Goal: Communication & Community: Answer question/provide support

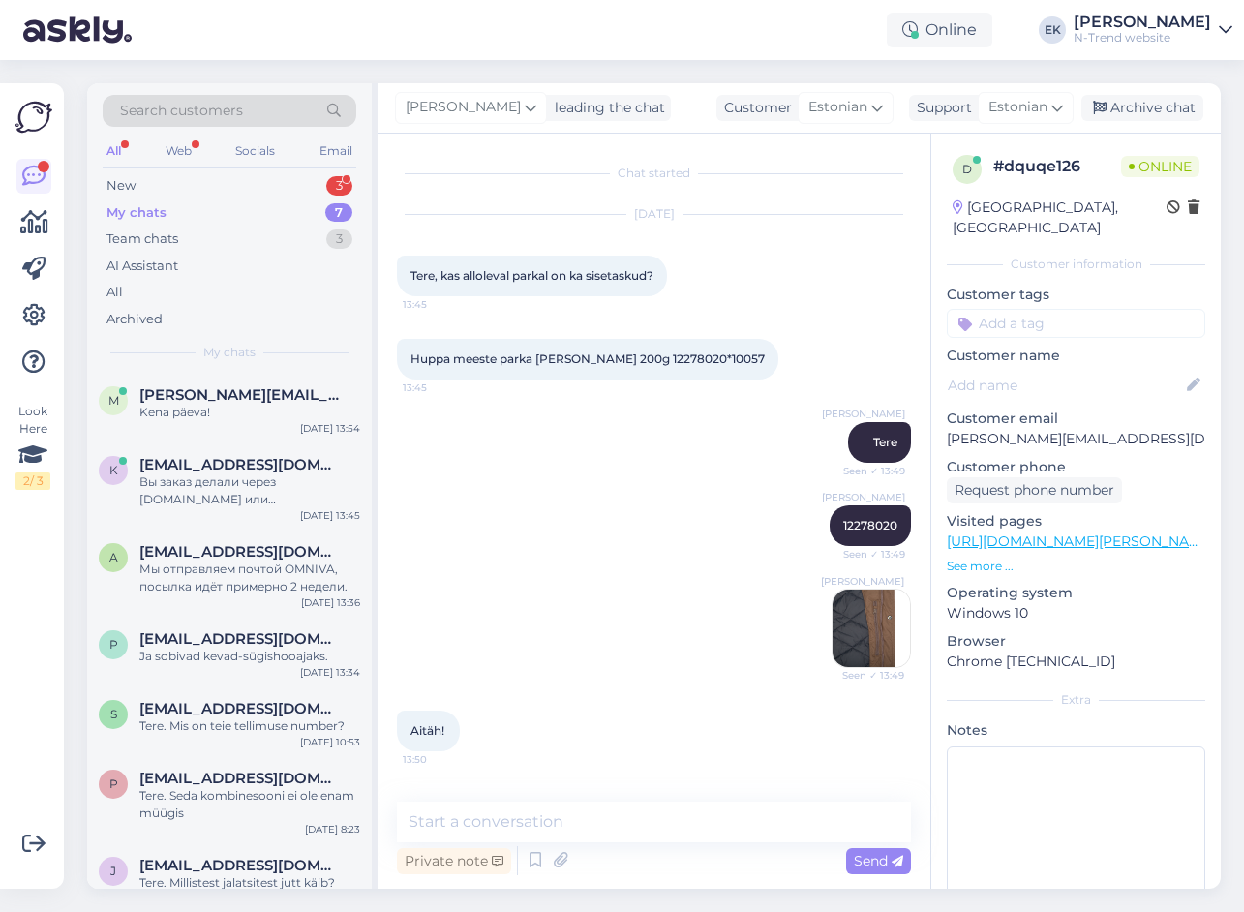
scroll to position [321, 0]
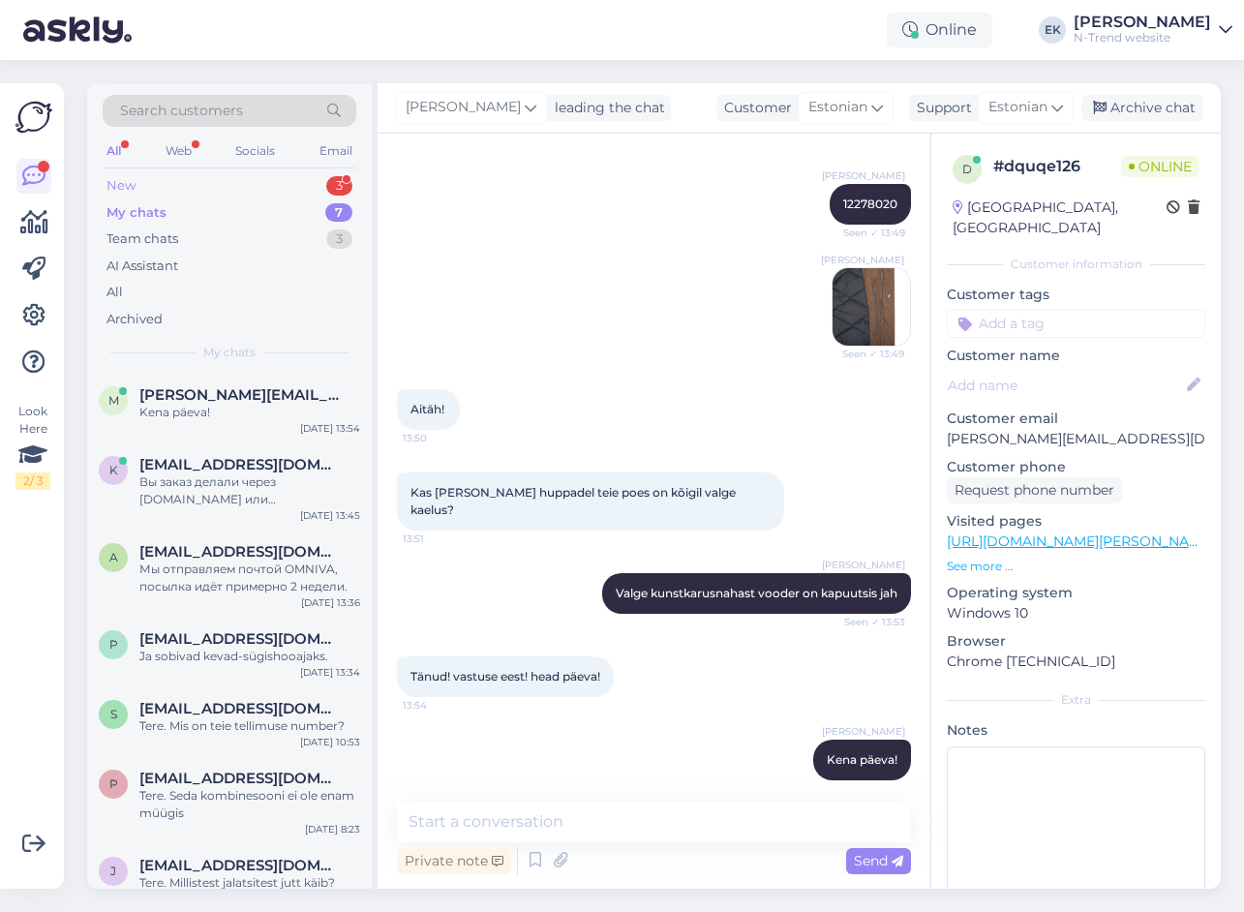
click at [126, 178] on div "New" at bounding box center [120, 185] width 29 height 19
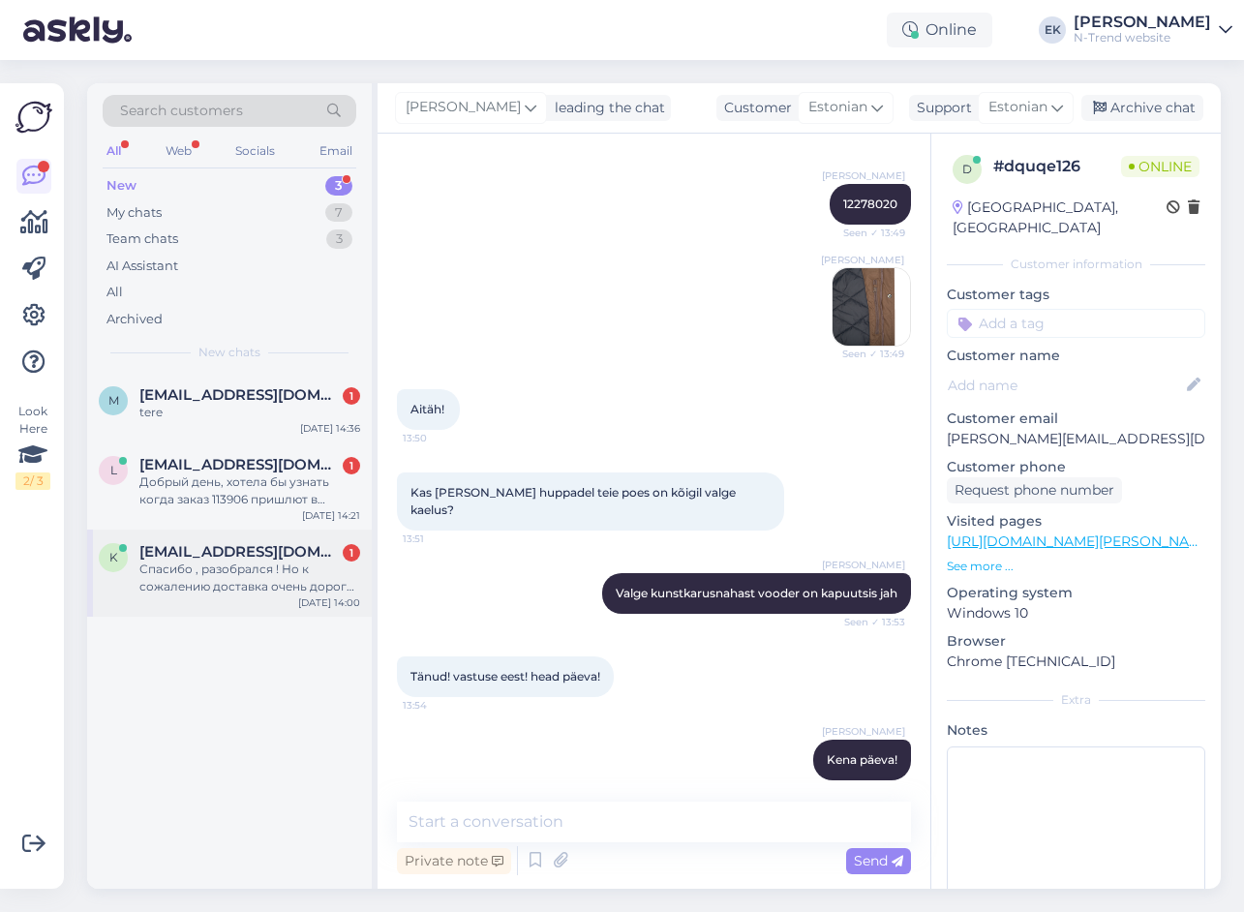
click at [211, 569] on div "Спасибо , разобрался ! Но к сожалению доставка очень дорогая в [GEOGRAPHIC_DATA…" at bounding box center [249, 577] width 221 height 35
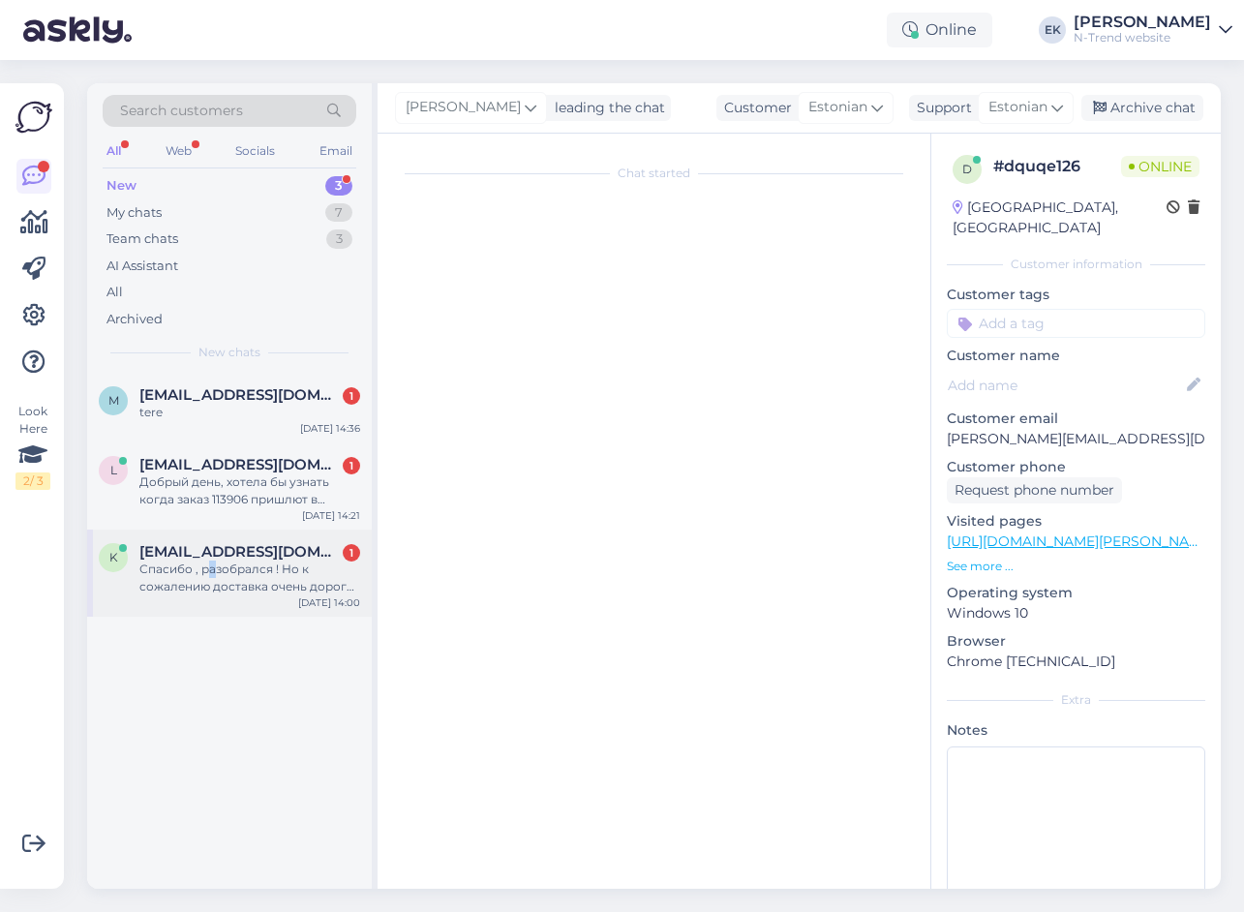
scroll to position [0, 0]
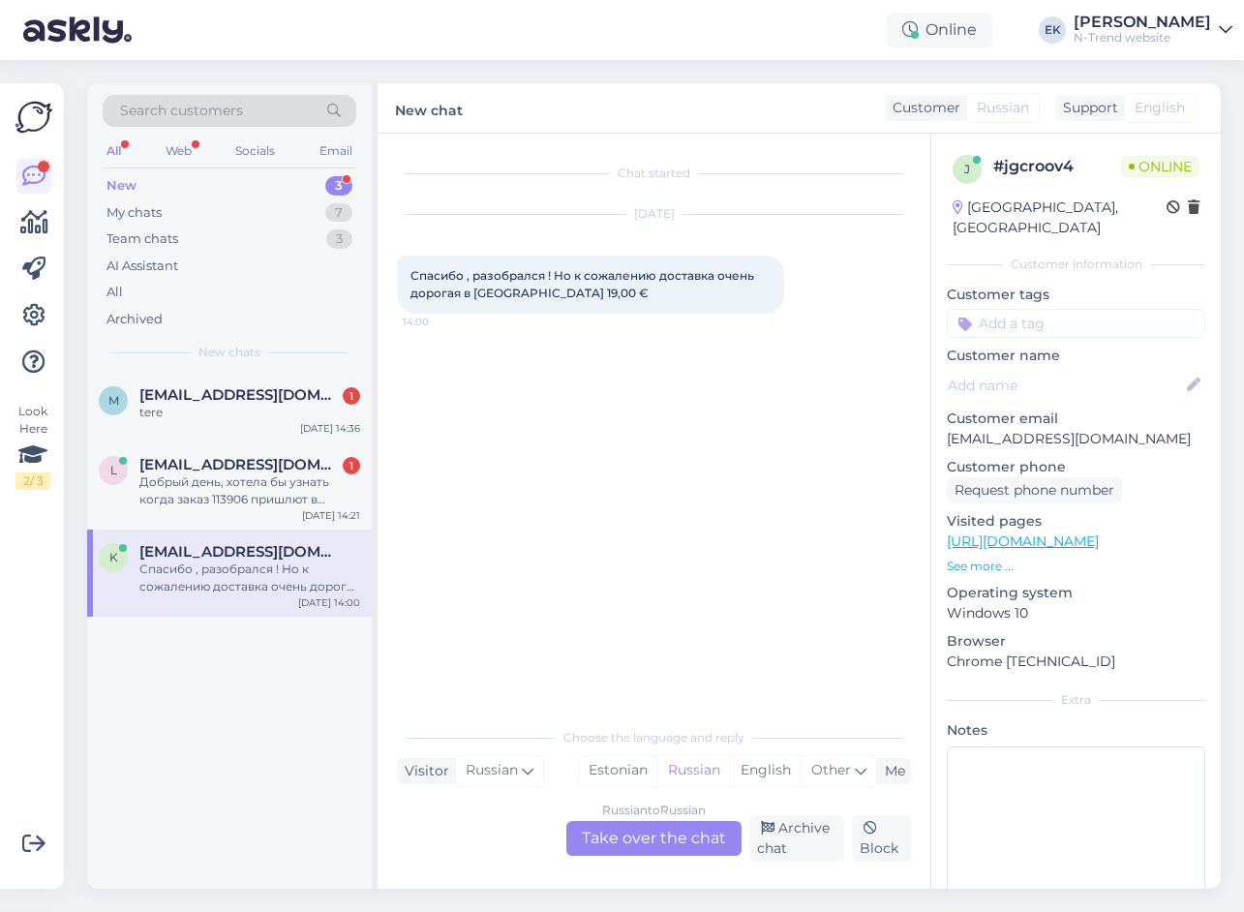
click at [658, 840] on div "Russian to Russian Take over the chat" at bounding box center [653, 838] width 175 height 35
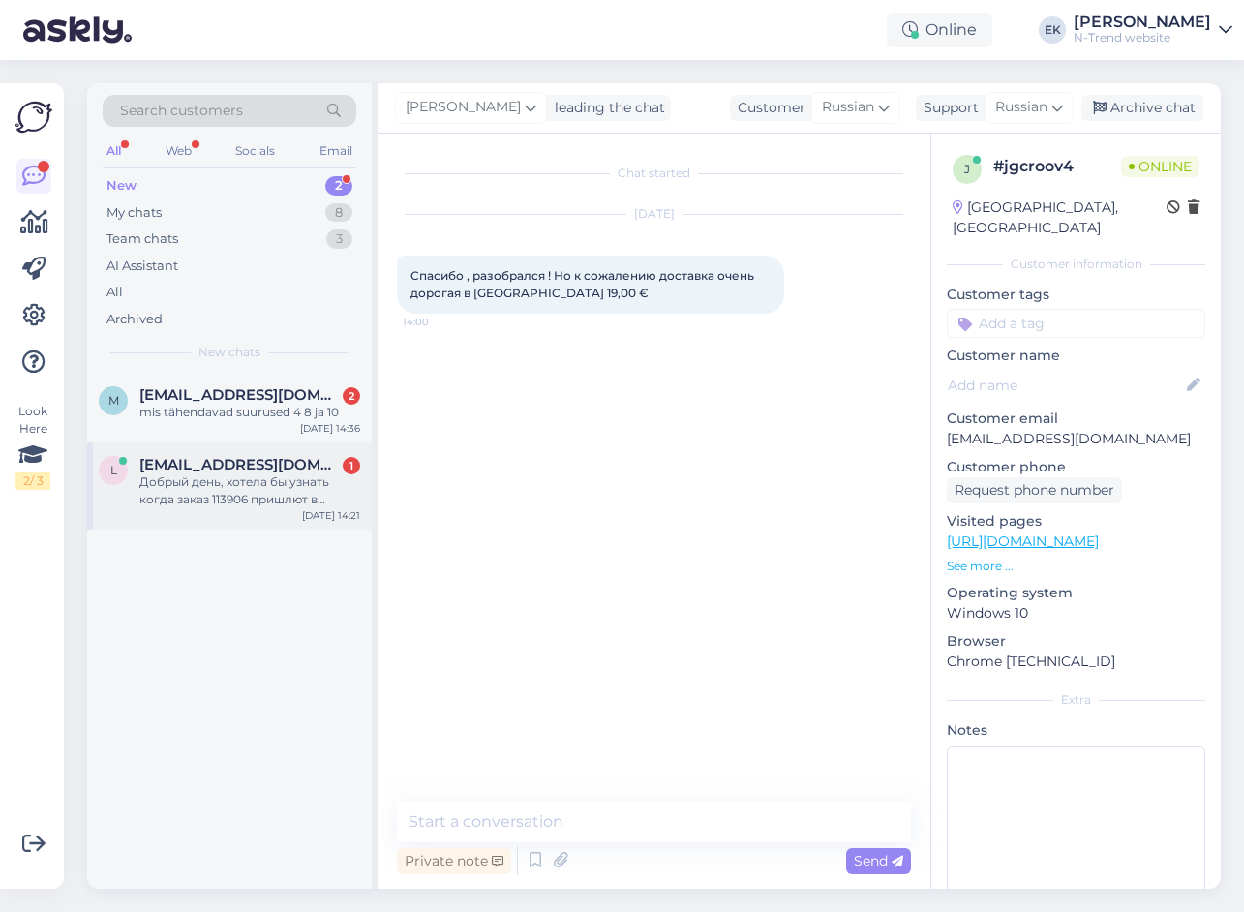
click at [203, 481] on div "Добрый день, хотела бы узнать когда заказ 113906 пришлют в Юлимисте?" at bounding box center [249, 490] width 221 height 35
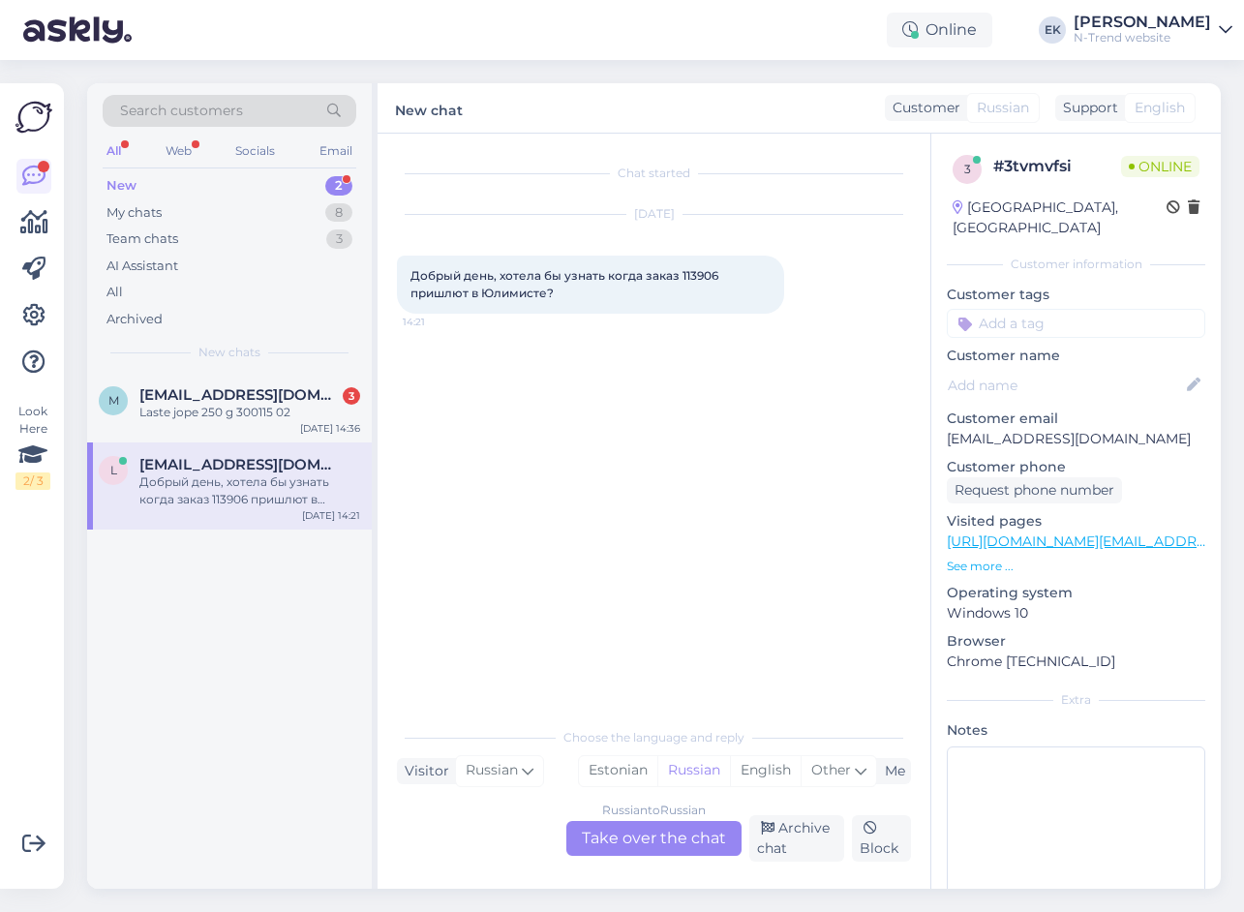
click at [691, 274] on span "Добрый день, хотела бы узнать когда заказ 113906 пришлют в Юлимисте?" at bounding box center [565, 284] width 311 height 32
copy span "113906"
click at [270, 419] on div "Laste jope 250 g 300115 02" at bounding box center [249, 412] width 221 height 17
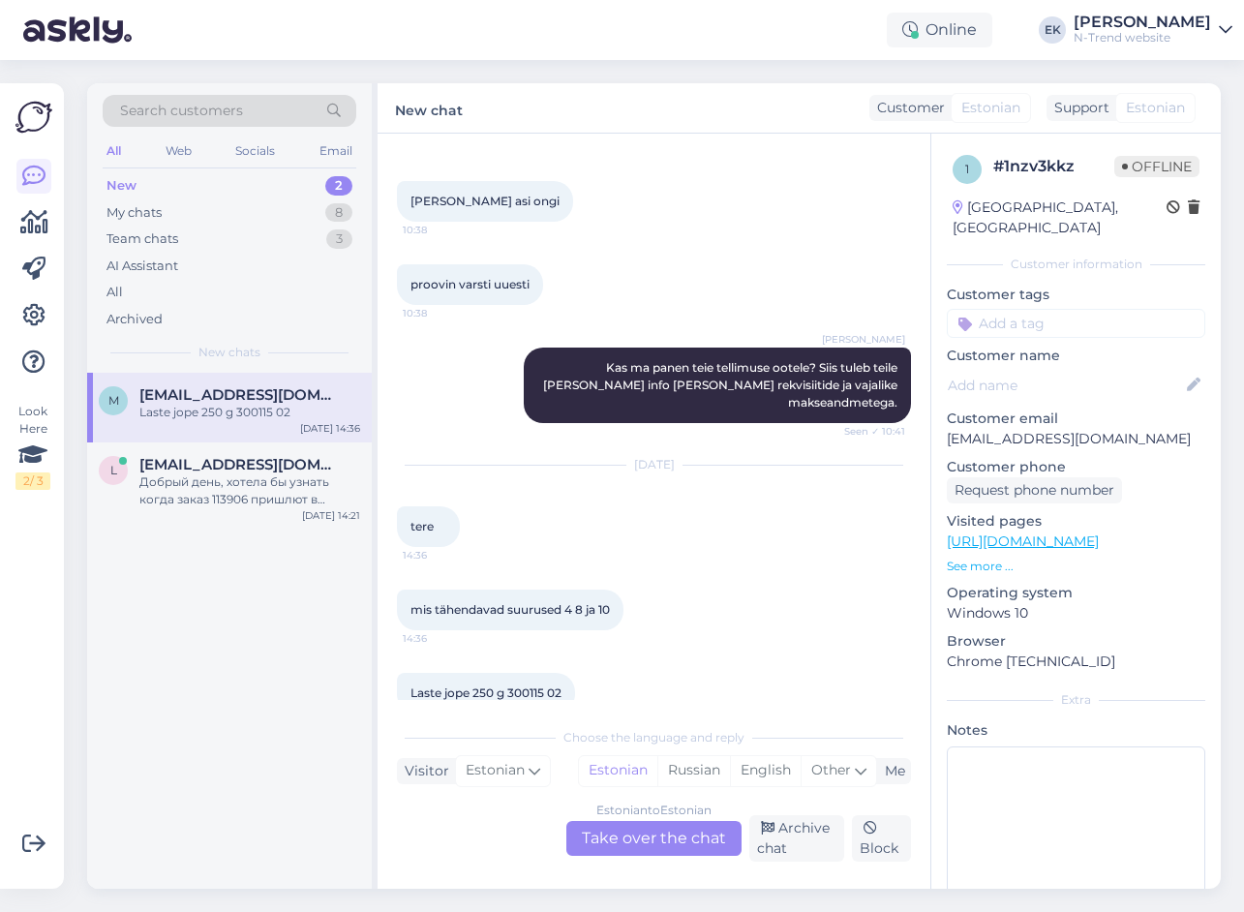
click at [653, 830] on div "Estonian to Estonian Take over the chat" at bounding box center [653, 838] width 175 height 35
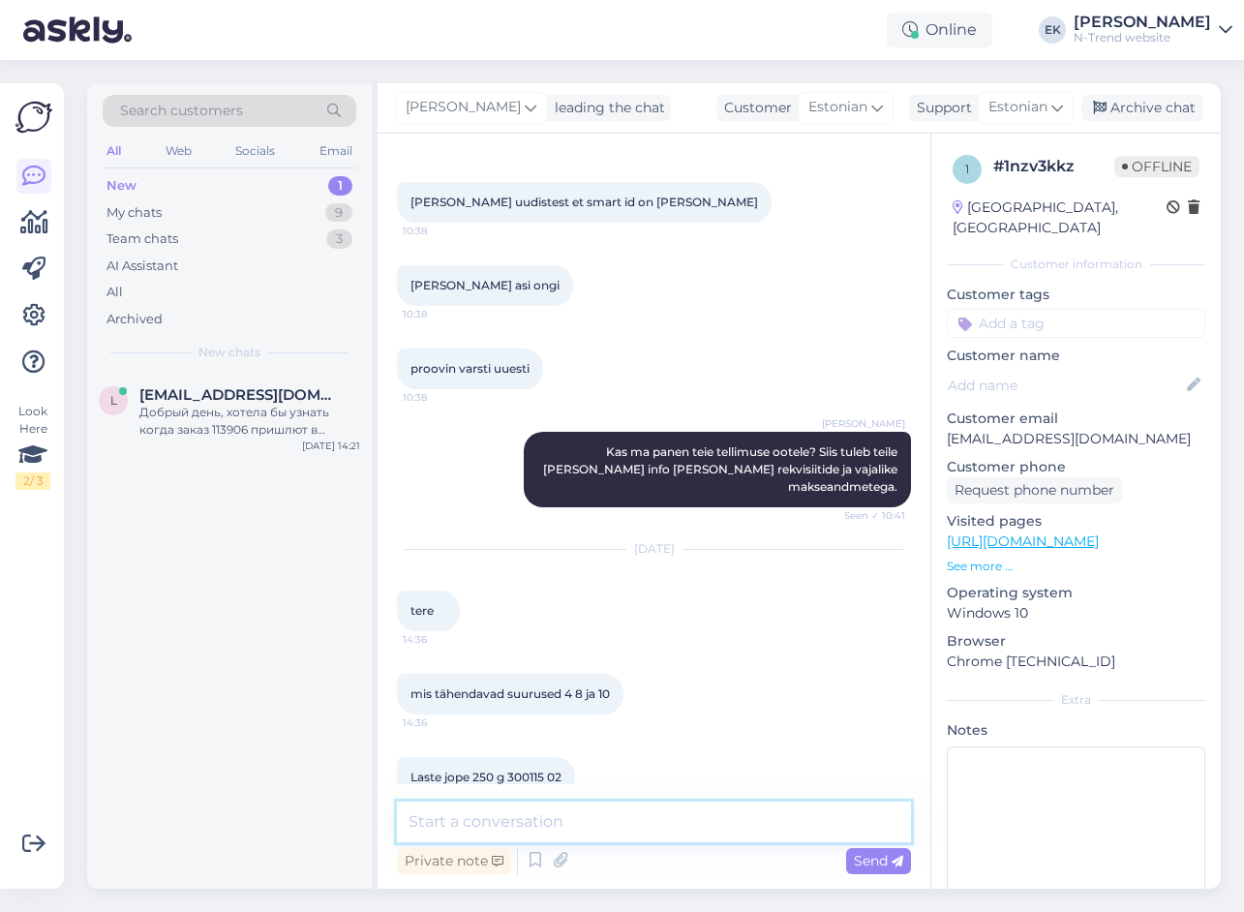
click at [608, 825] on textarea at bounding box center [654, 821] width 514 height 41
type textarea "Tere. See on vanuse järgi aastates"
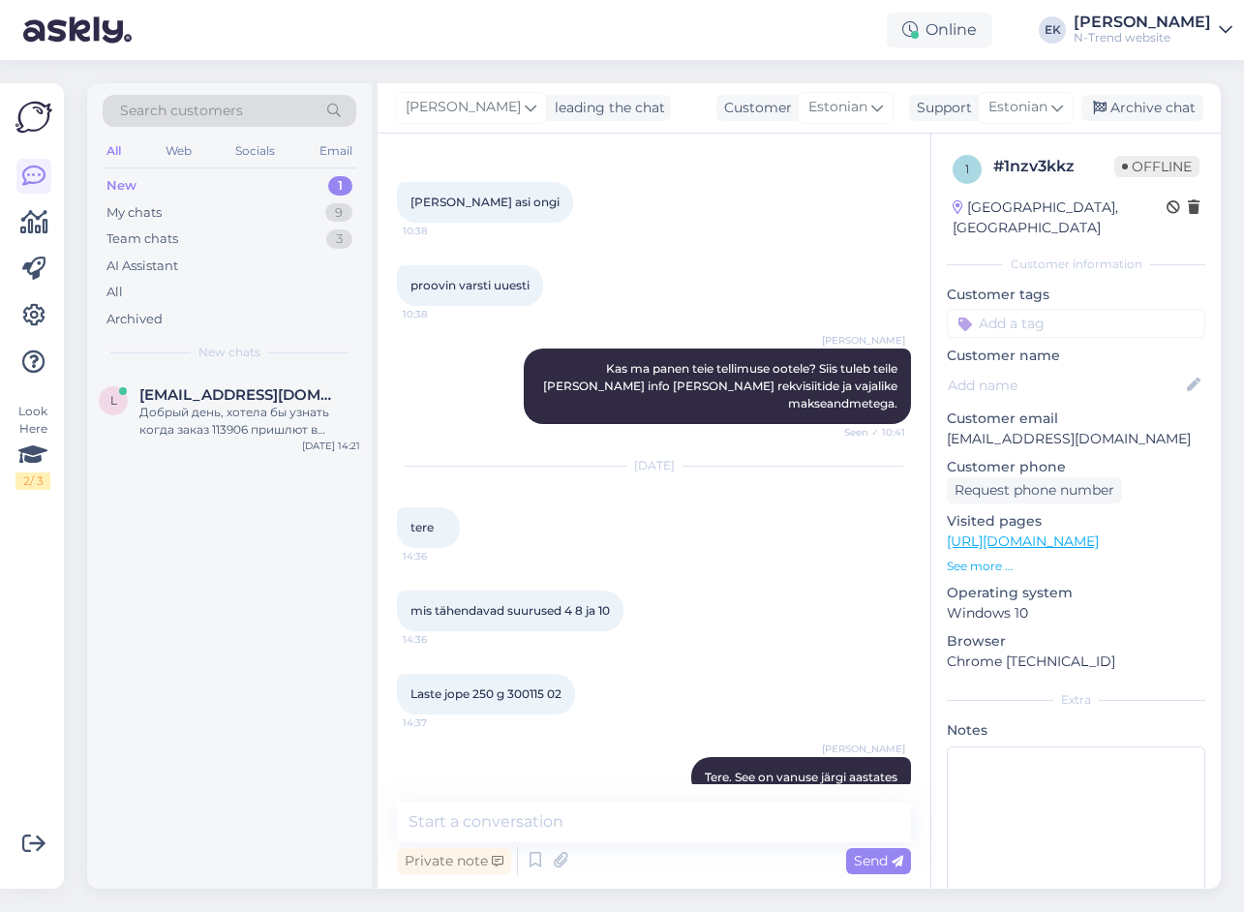
click at [531, 686] on span "Laste jope 250 g 300115 02" at bounding box center [485, 693] width 151 height 15
copy span "300115"
click at [708, 823] on textarea at bounding box center [654, 821] width 514 height 41
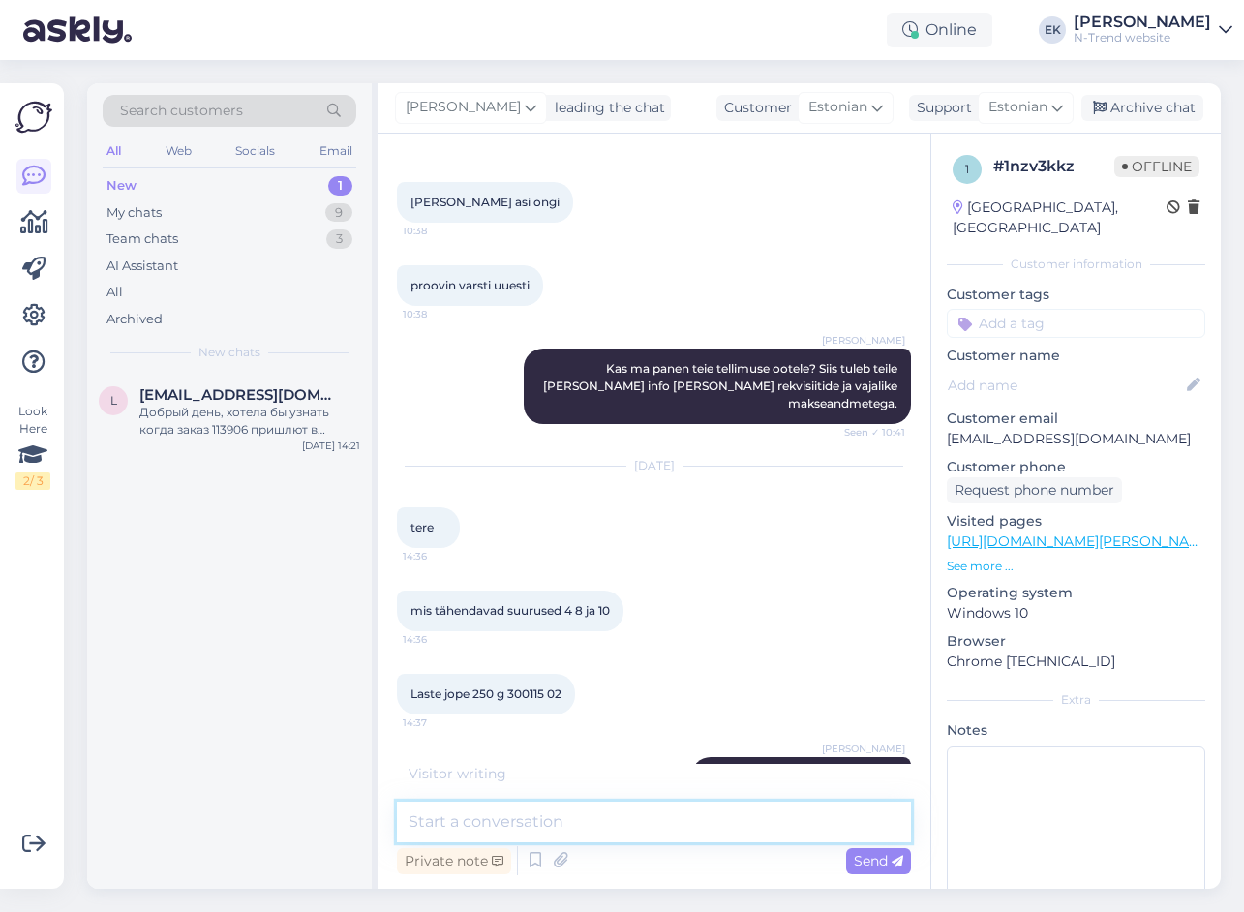
scroll to position [609, 0]
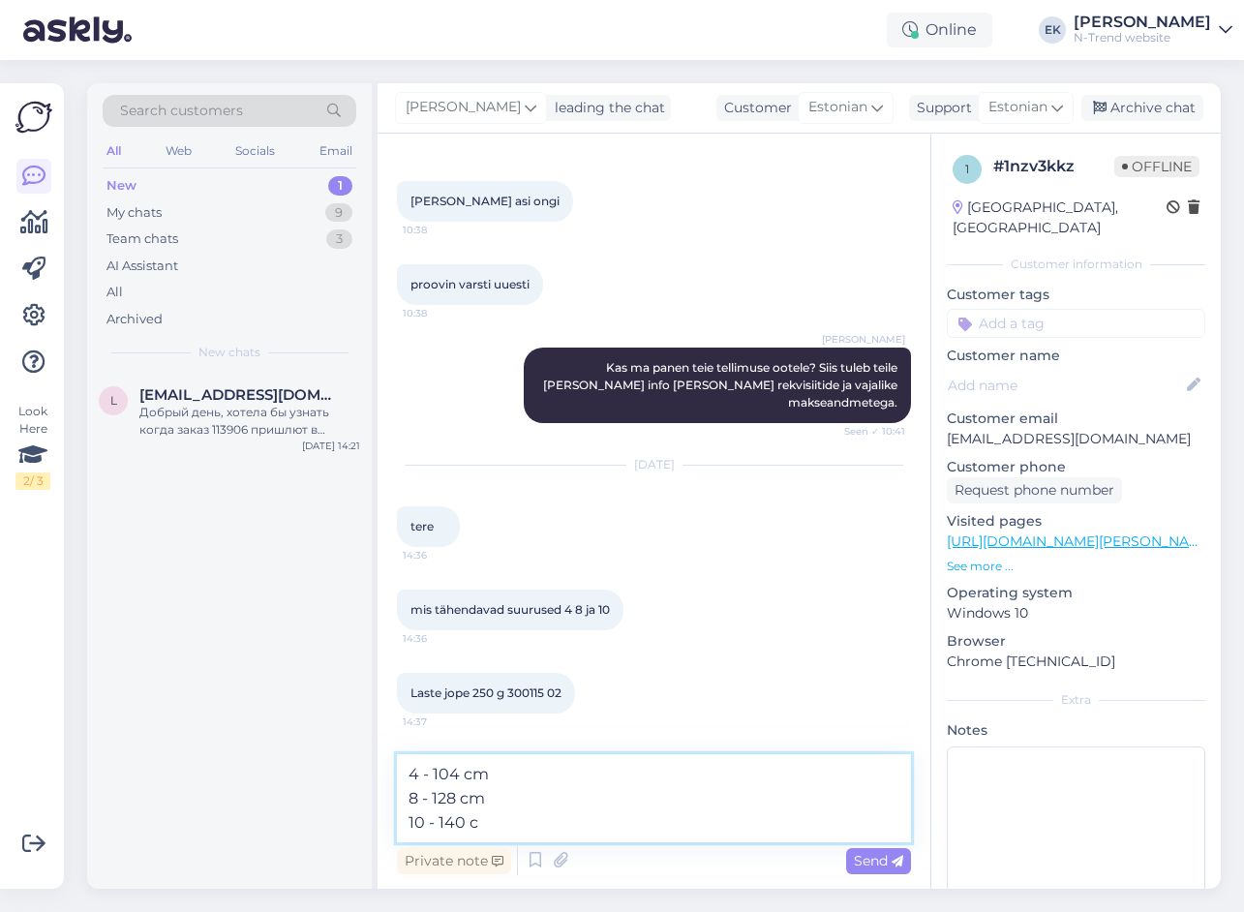
type textarea "4 - 104 cm 8 - 128 cm 10 - 140 cm"
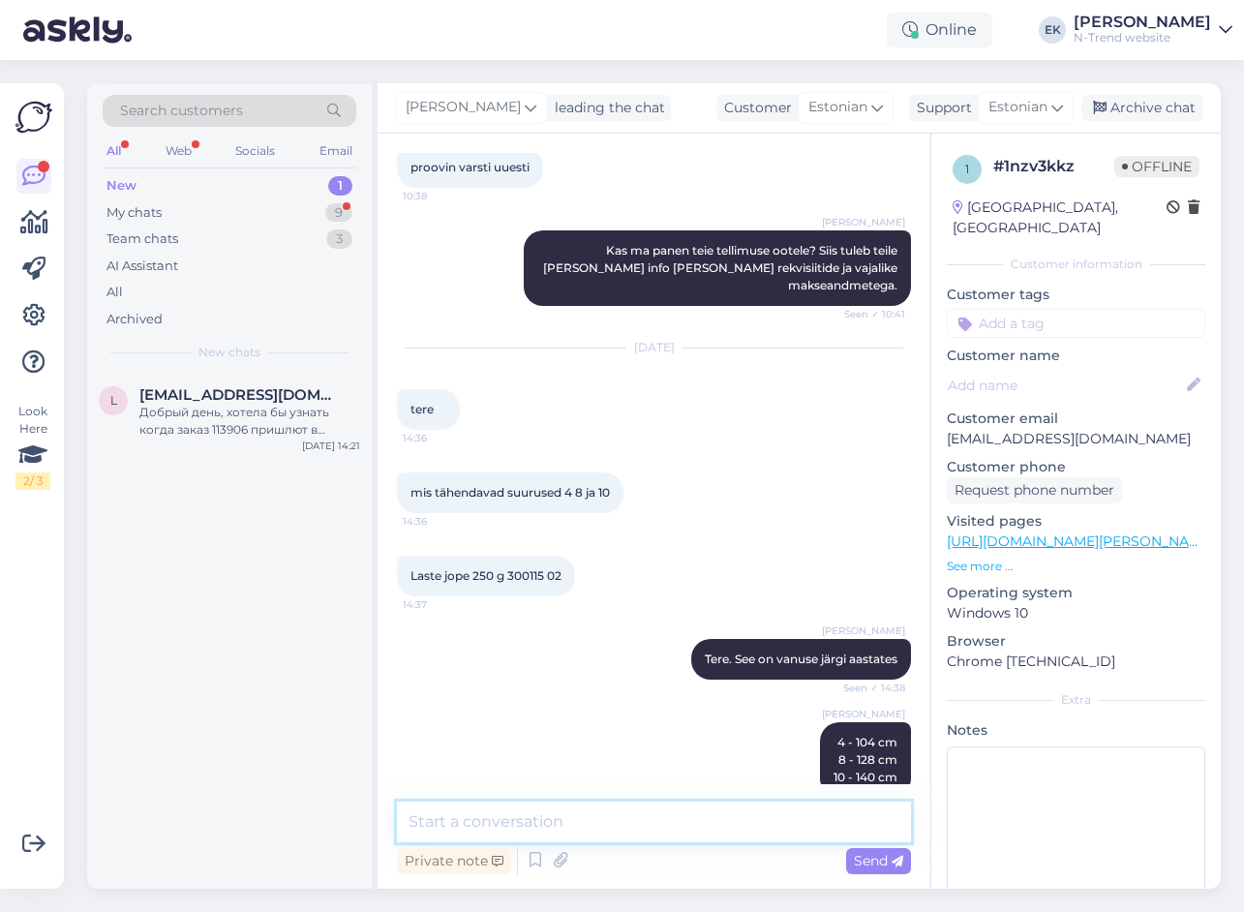
scroll to position [809, 0]
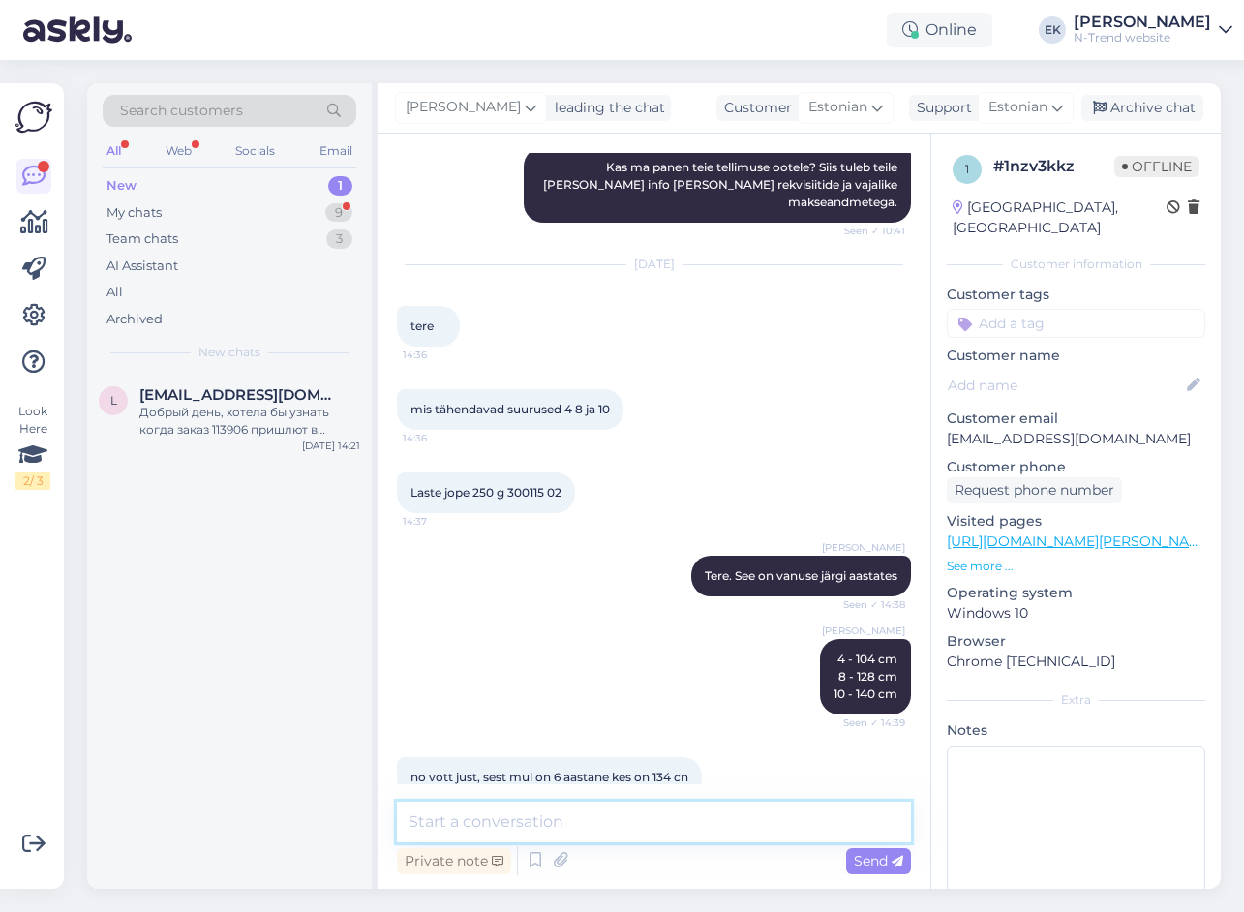
click at [582, 826] on textarea at bounding box center [654, 821] width 514 height 41
paste textarea "[URL][DOMAIN_NAME][PERSON_NAME]"
type textarea "[URL][DOMAIN_NAME][PERSON_NAME]"
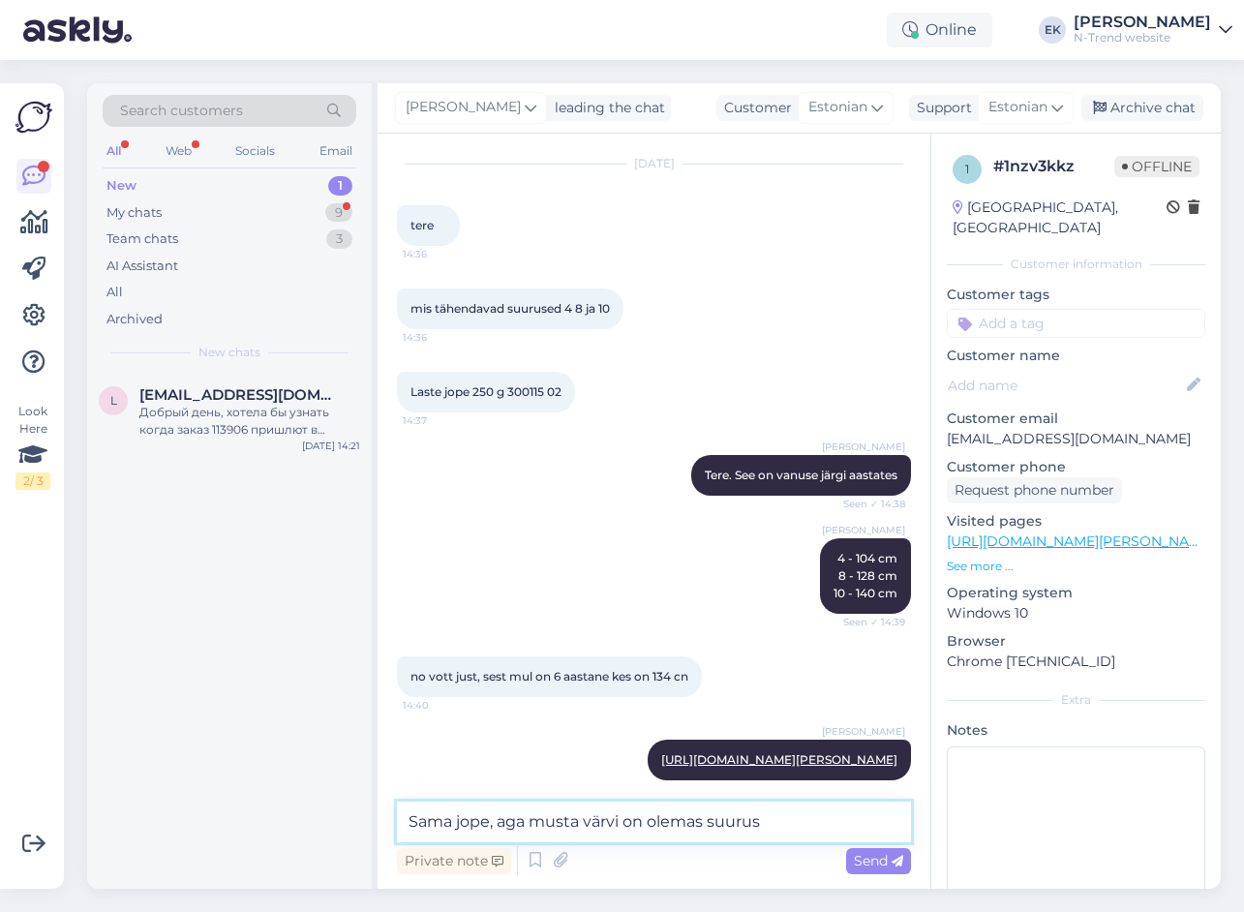
type textarea "Sama jope, aga musta värvi on olemas suurus 6"
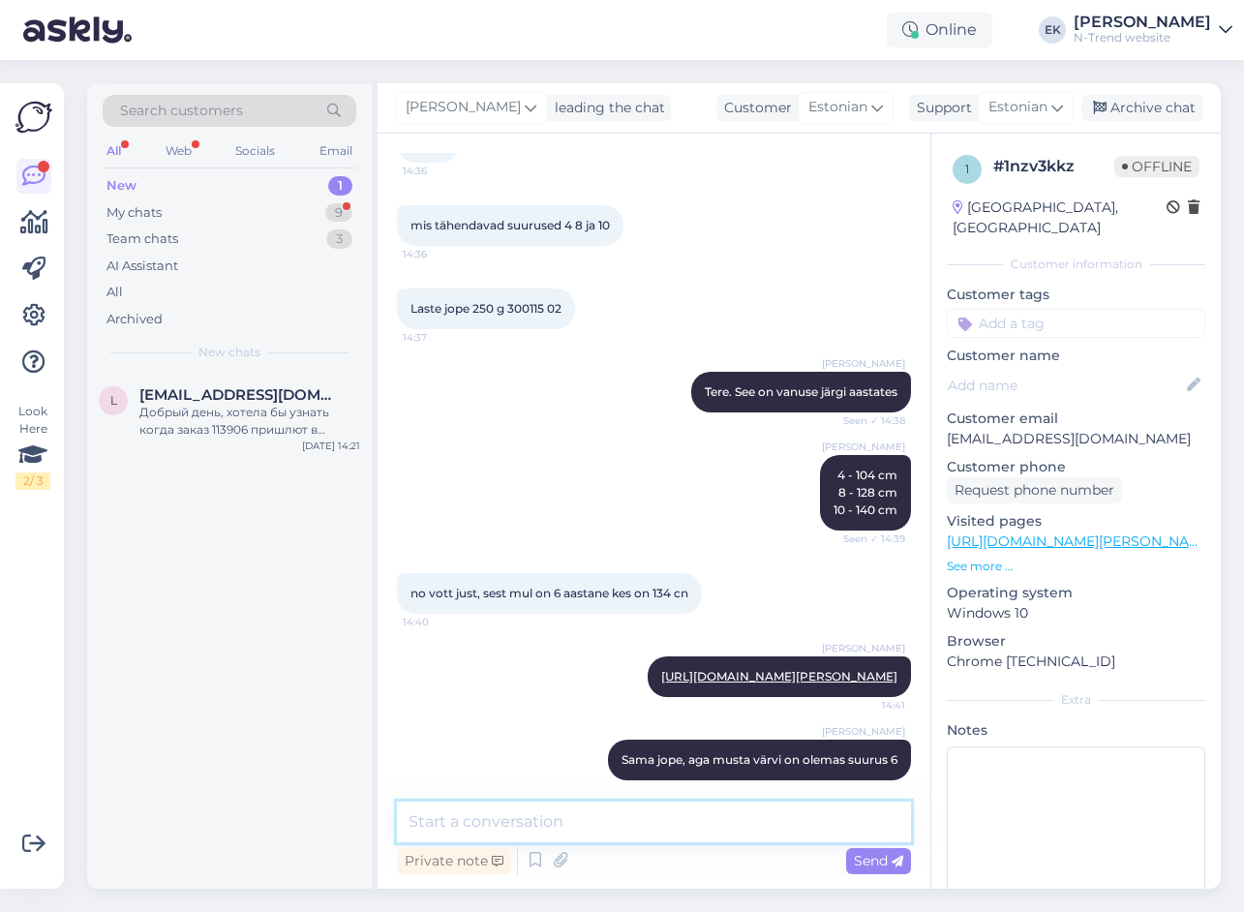
click at [780, 829] on textarea at bounding box center [654, 821] width 514 height 41
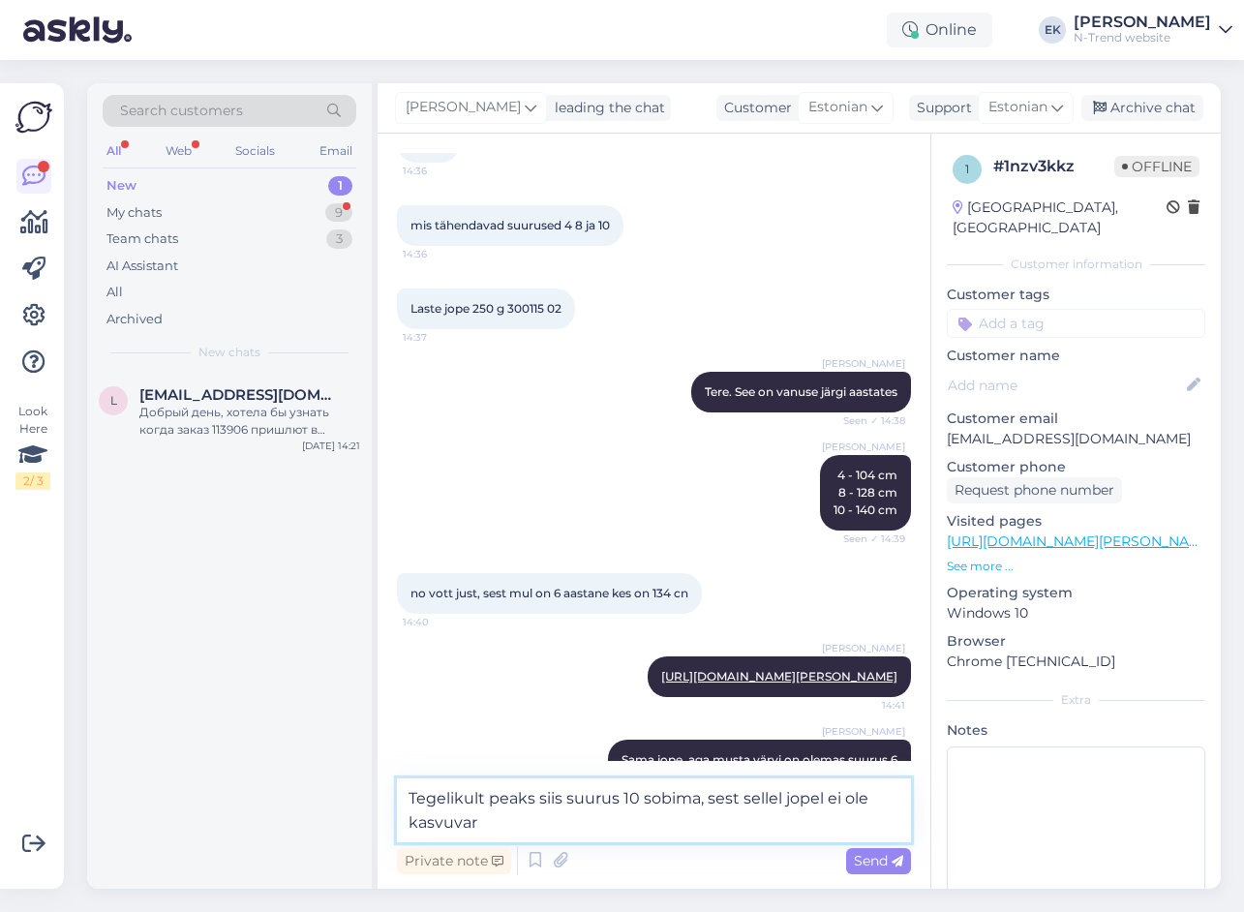
type textarea "Tegelikult peaks siis suurus 10 sobima, sest sellel jopel ei ole kasvuvaru"
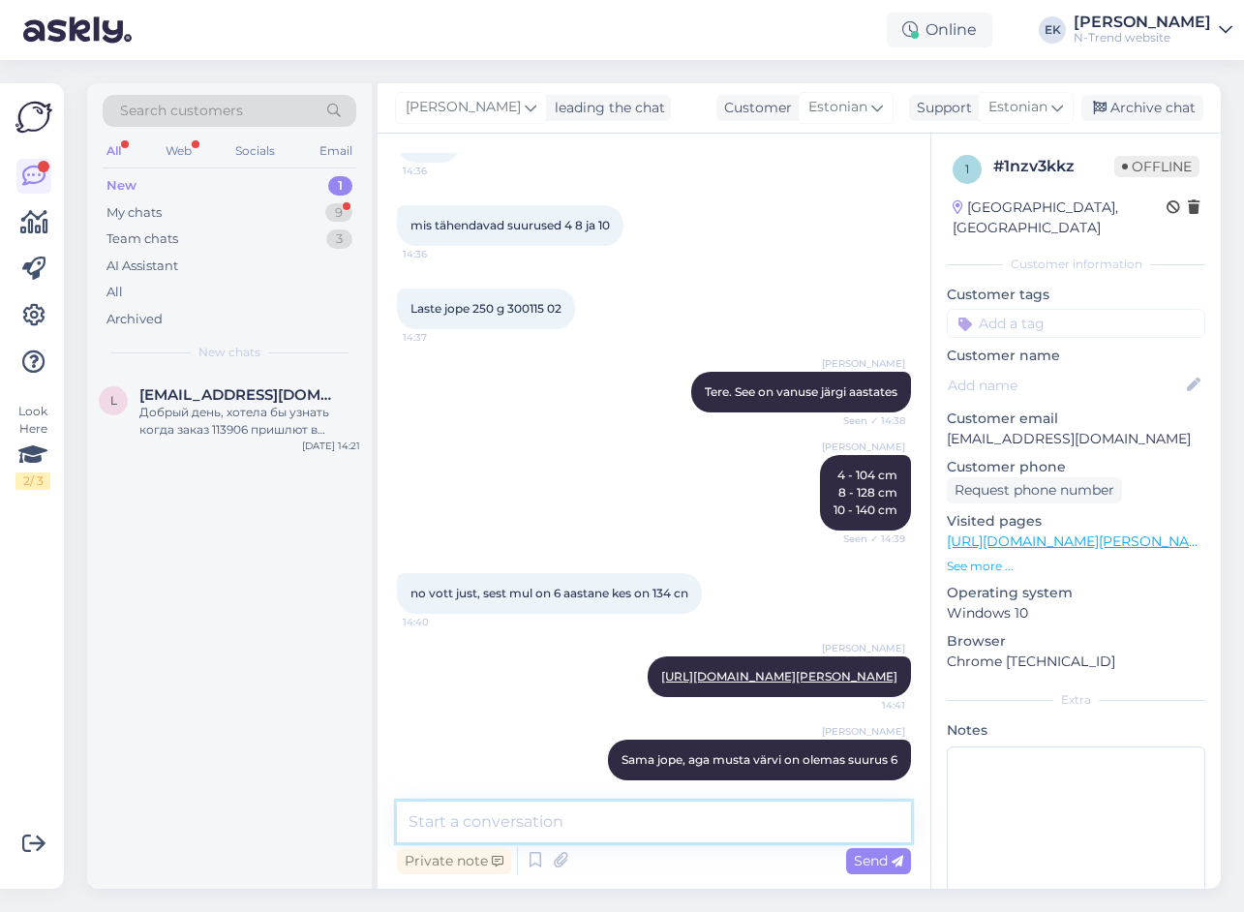
scroll to position [1094, 0]
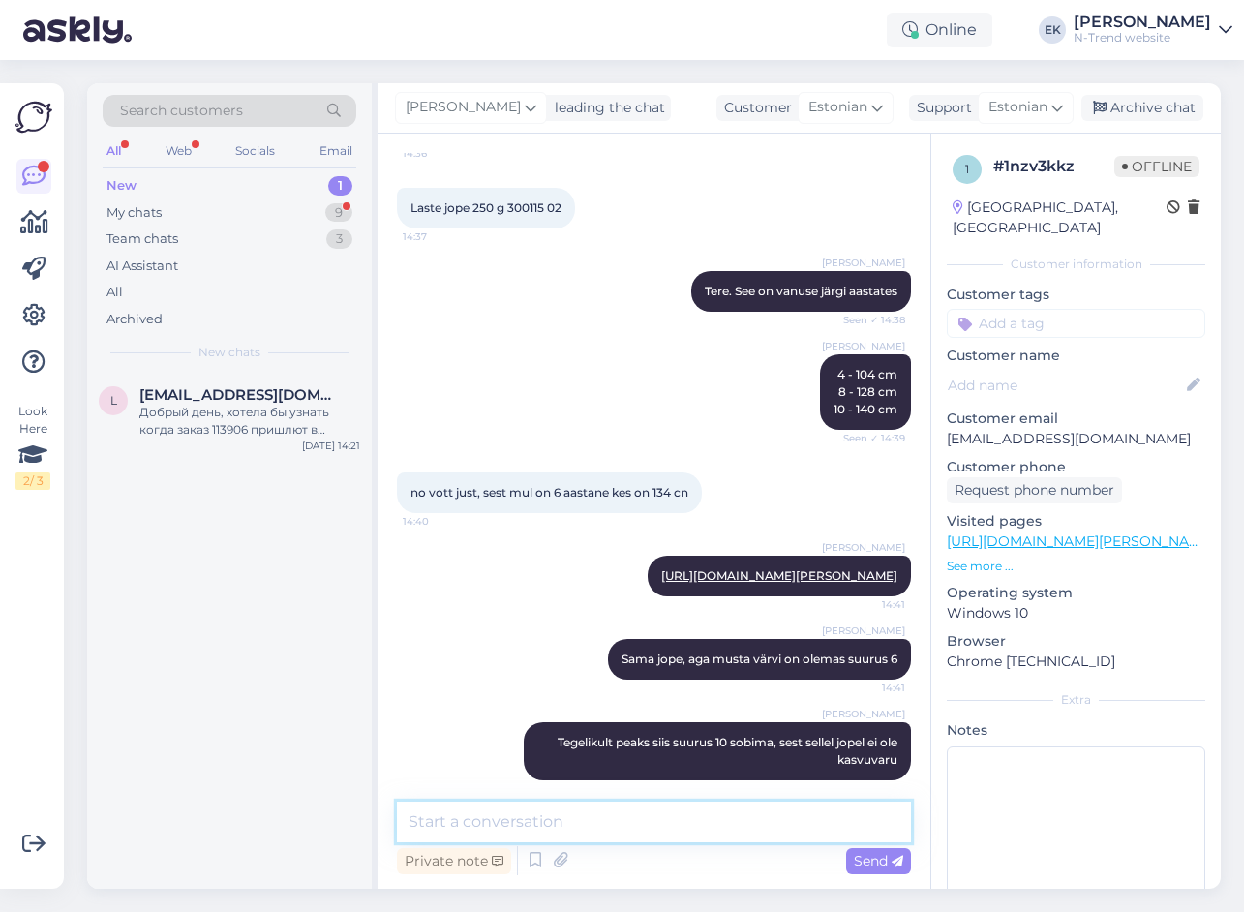
click at [631, 826] on textarea at bounding box center [654, 821] width 514 height 41
click at [136, 209] on div "My chats" at bounding box center [133, 212] width 55 height 19
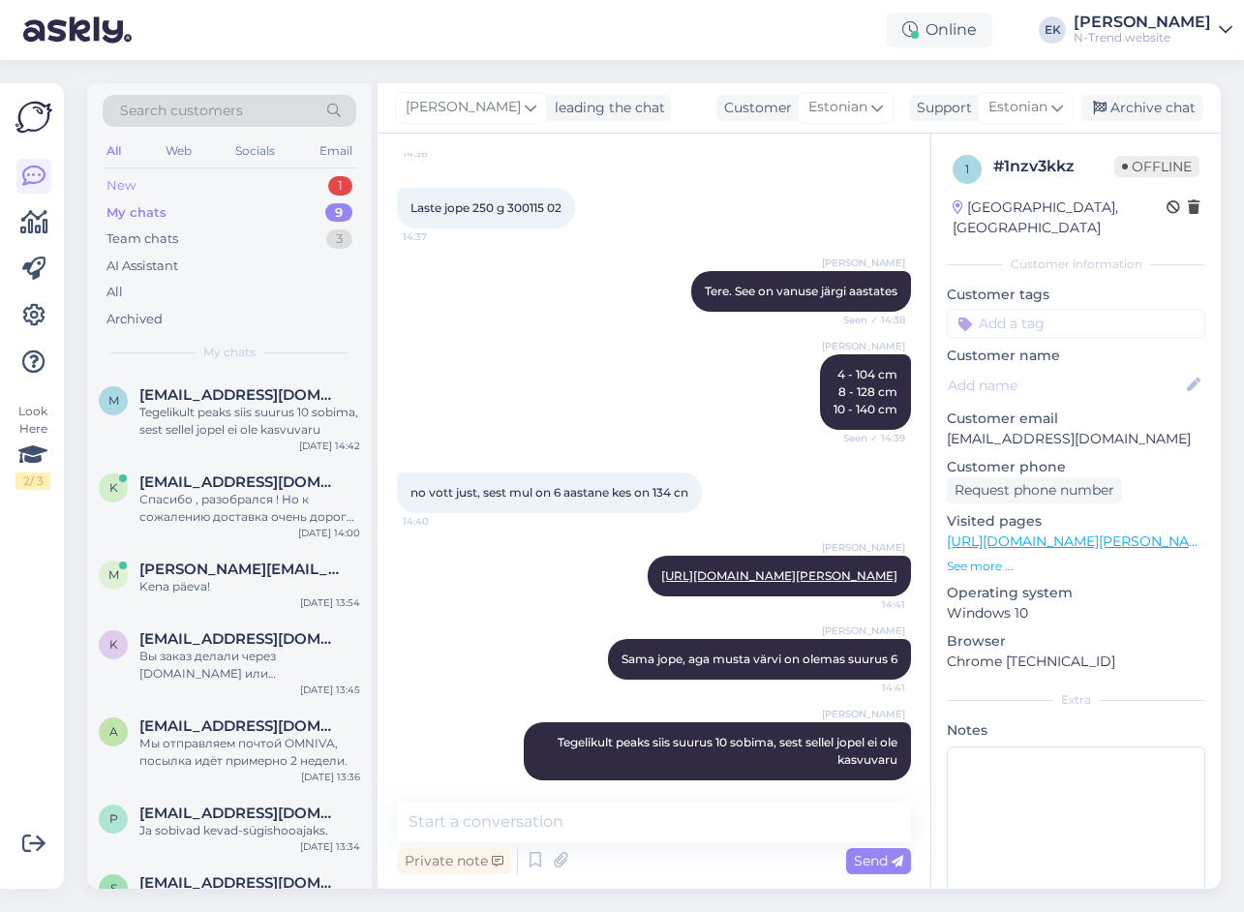
click at [208, 176] on div "New 1" at bounding box center [230, 185] width 254 height 27
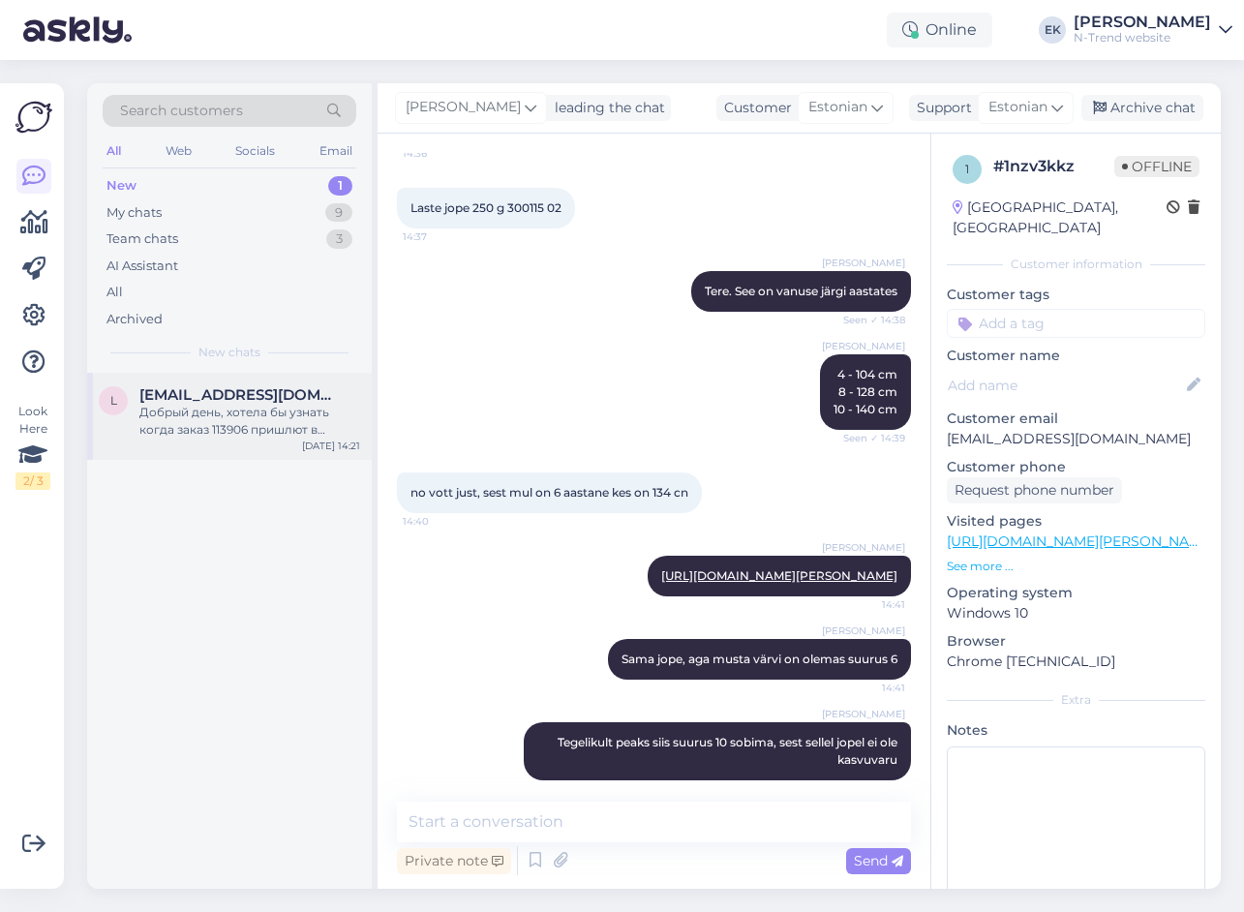
click at [236, 413] on div "Добрый день, хотела бы узнать когда заказ 113906 пришлют в Юлимисте?" at bounding box center [249, 421] width 221 height 35
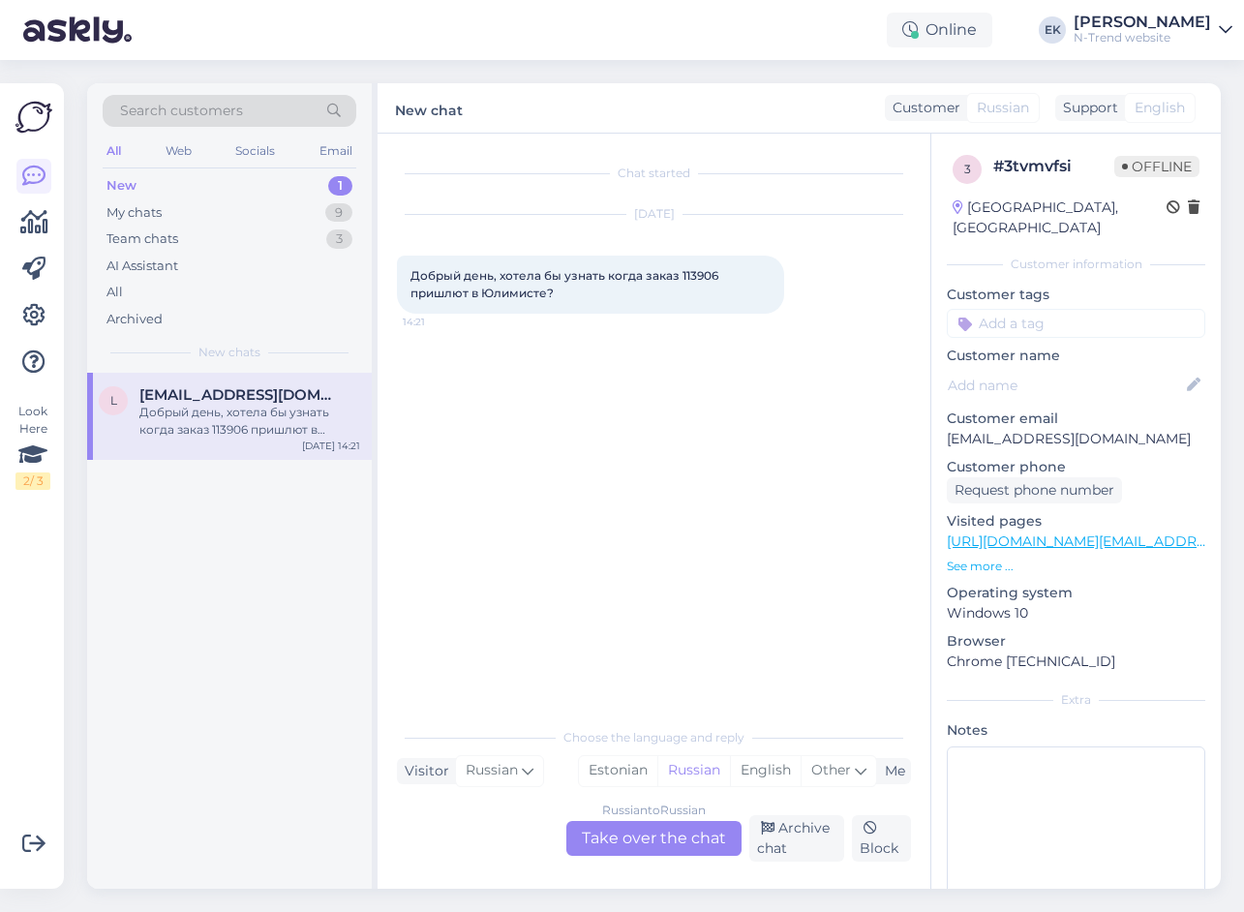
scroll to position [0, 0]
click at [632, 840] on div "Russian to Russian Take over the chat" at bounding box center [653, 838] width 175 height 35
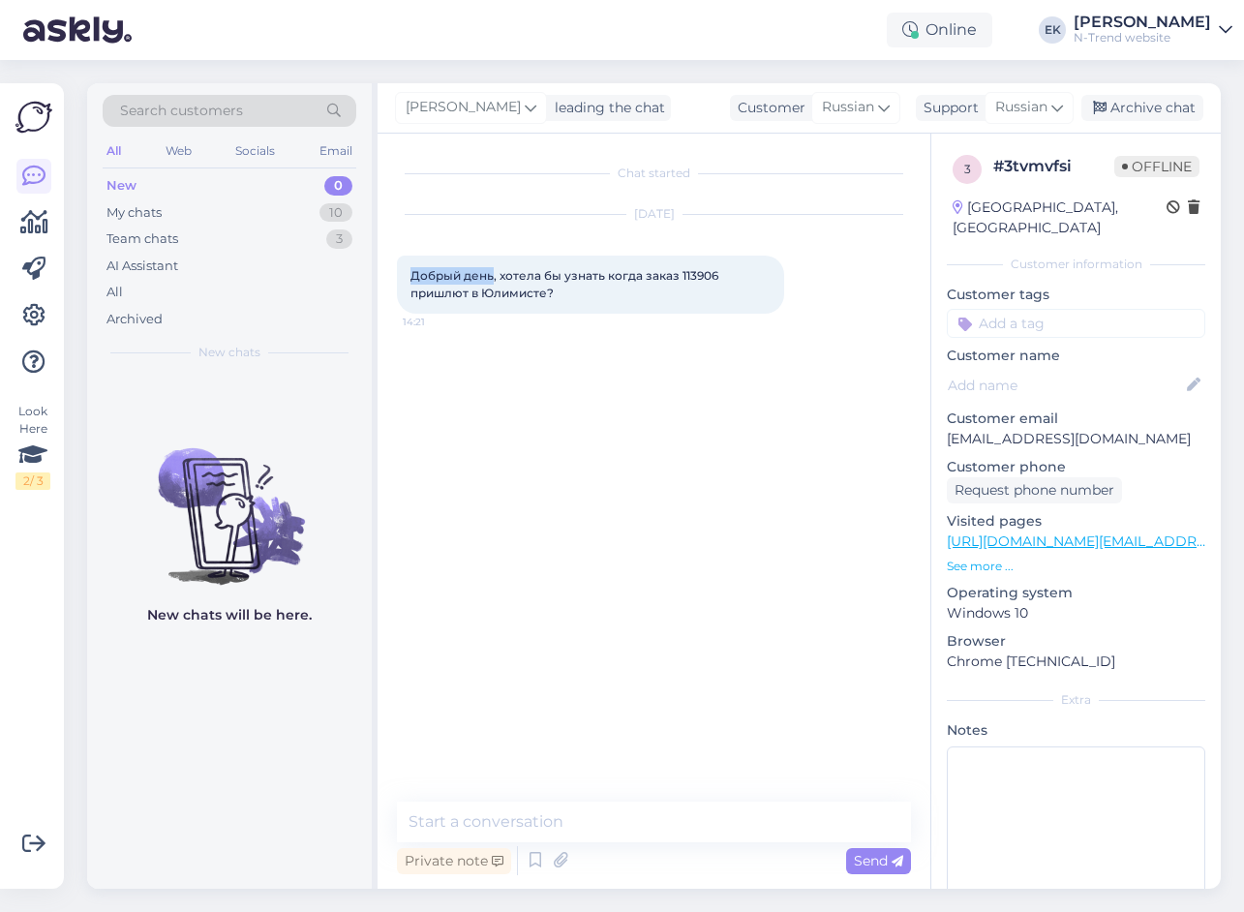
drag, startPoint x: 410, startPoint y: 276, endPoint x: 491, endPoint y: 278, distance: 80.4
click at [491, 278] on span "Добрый день, хотела бы узнать когда заказ 113906 пришлют в Юлимисте?" at bounding box center [565, 284] width 311 height 32
copy span "Добрый день"
click at [558, 817] on textarea at bounding box center [654, 821] width 514 height 41
paste textarea "Добрый день"
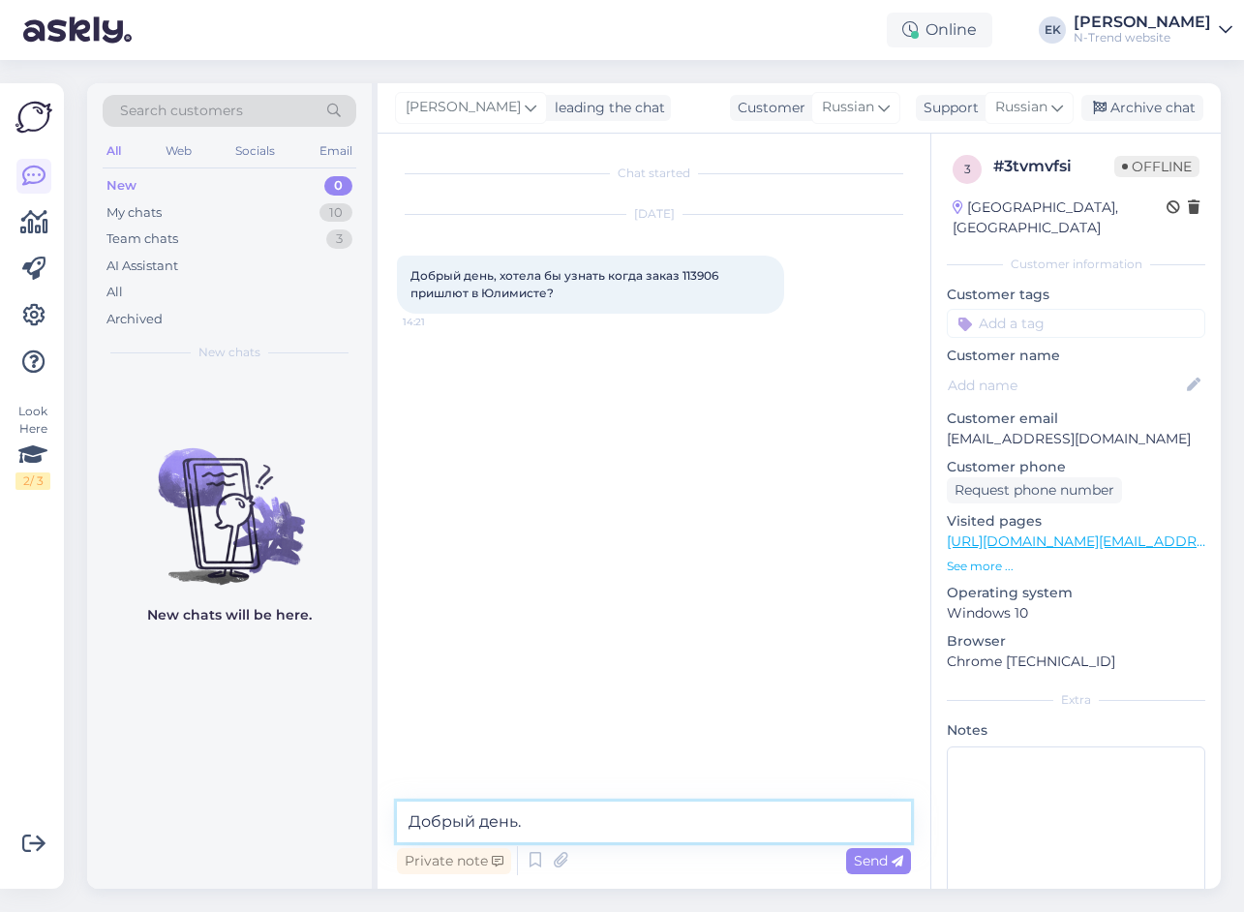
paste textarea "Узнаю и напишу вам как ответят"
type textarea "Добрый день. Узнаю и напишу вам как ответят"
click at [873, 860] on span "Send" at bounding box center [878, 860] width 49 height 17
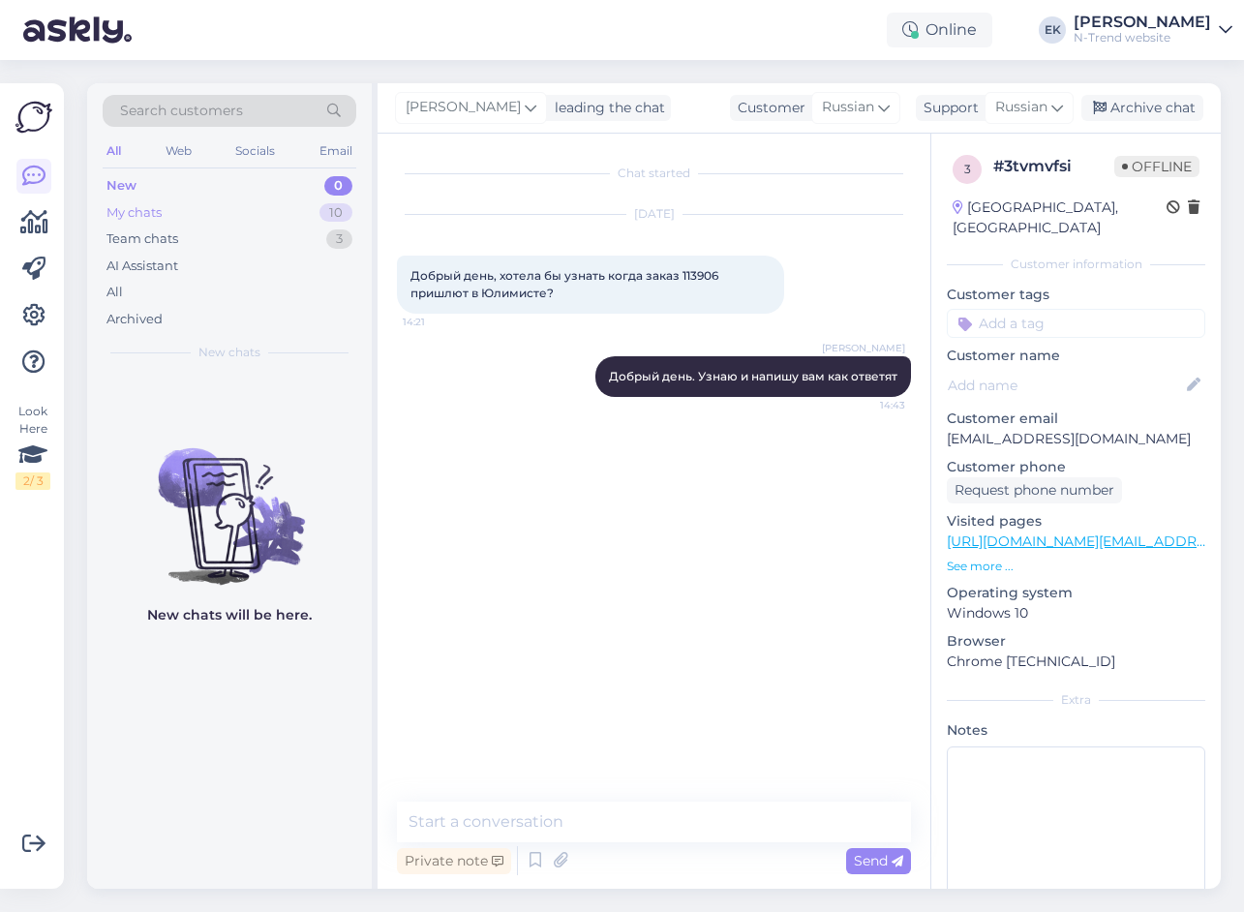
click at [149, 207] on div "My chats" at bounding box center [133, 212] width 55 height 19
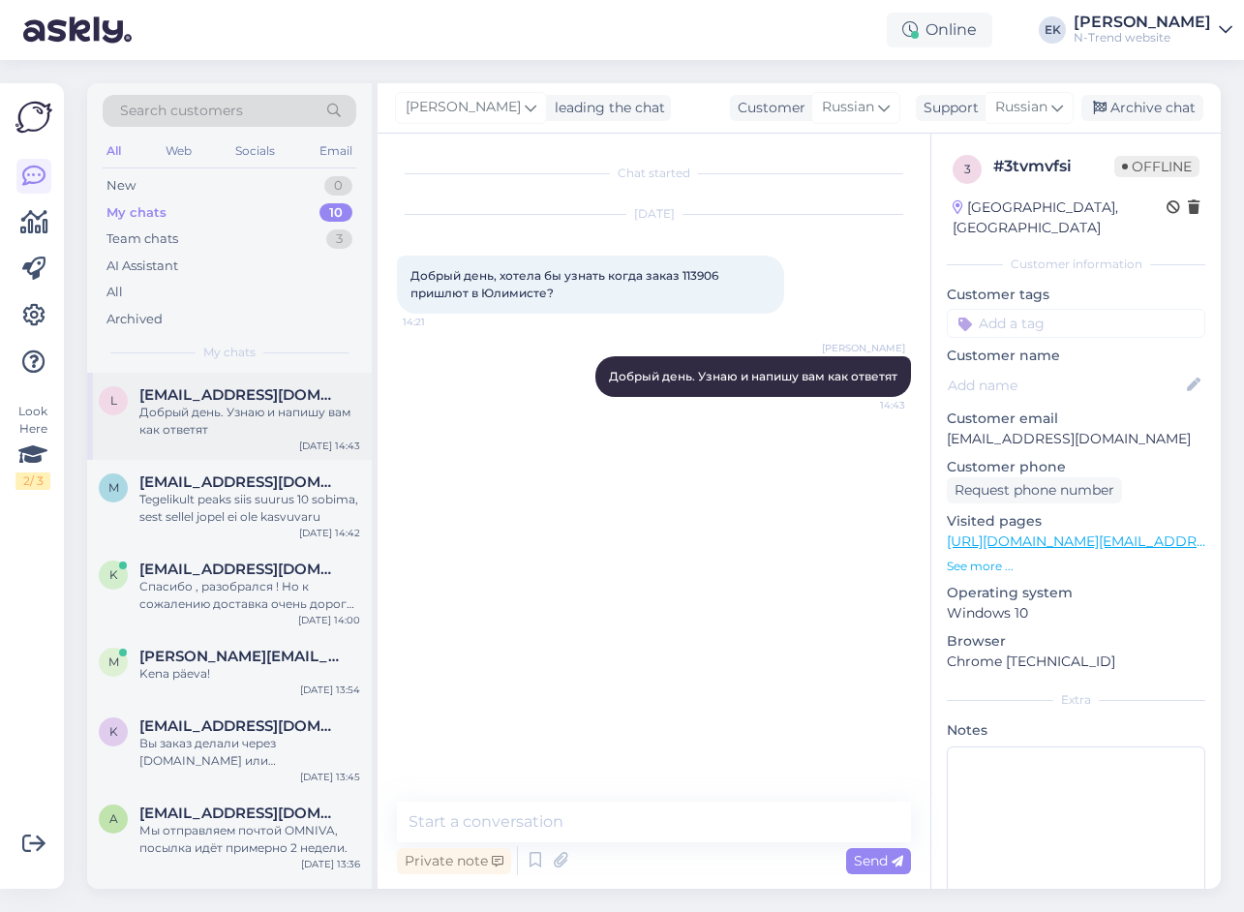
click at [241, 403] on span "[EMAIL_ADDRESS][DOMAIN_NAME]" at bounding box center [239, 394] width 201 height 17
click at [239, 499] on div "Tegelikult peaks siis suurus 10 sobima, sest sellel jopel ei ole kasvuvaru" at bounding box center [249, 508] width 221 height 35
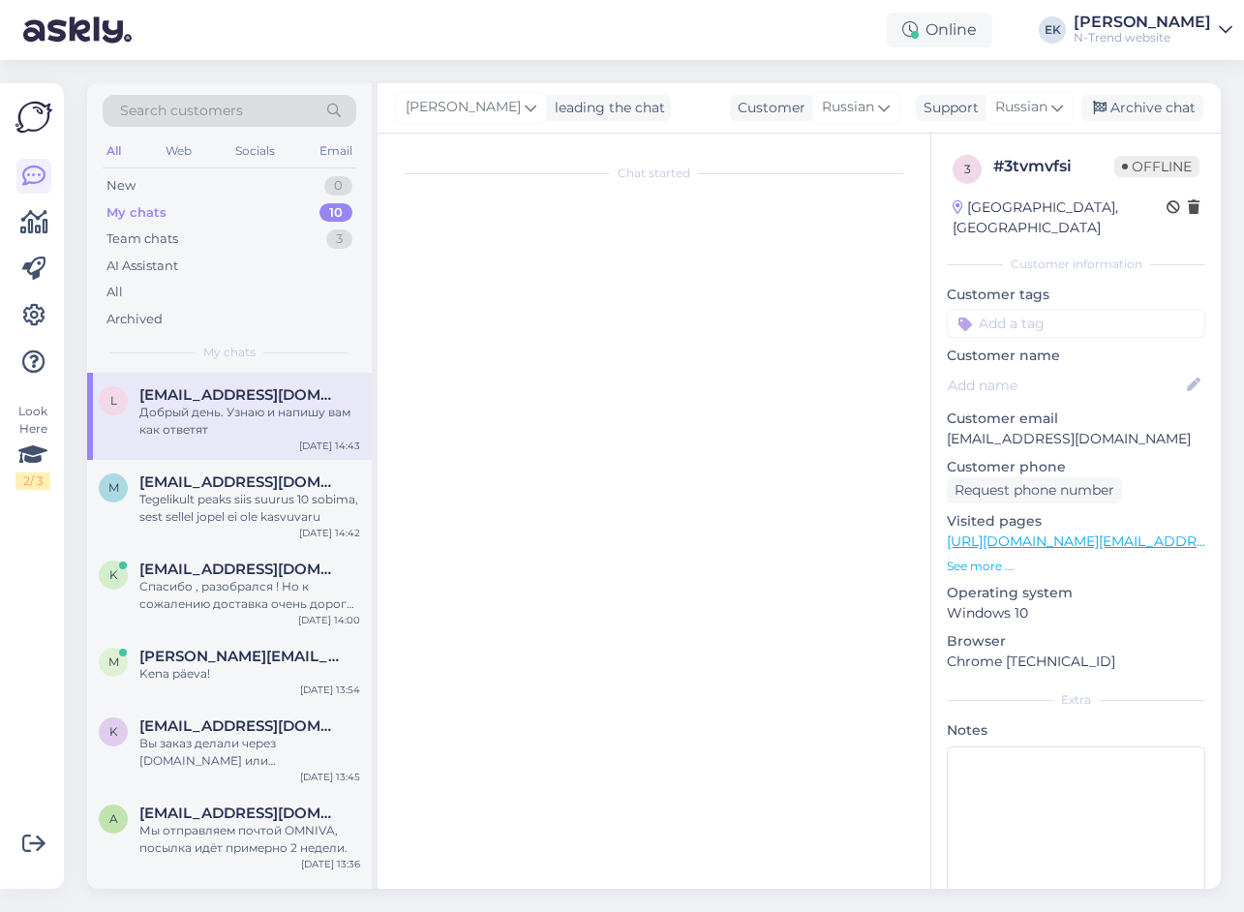
scroll to position [1094, 0]
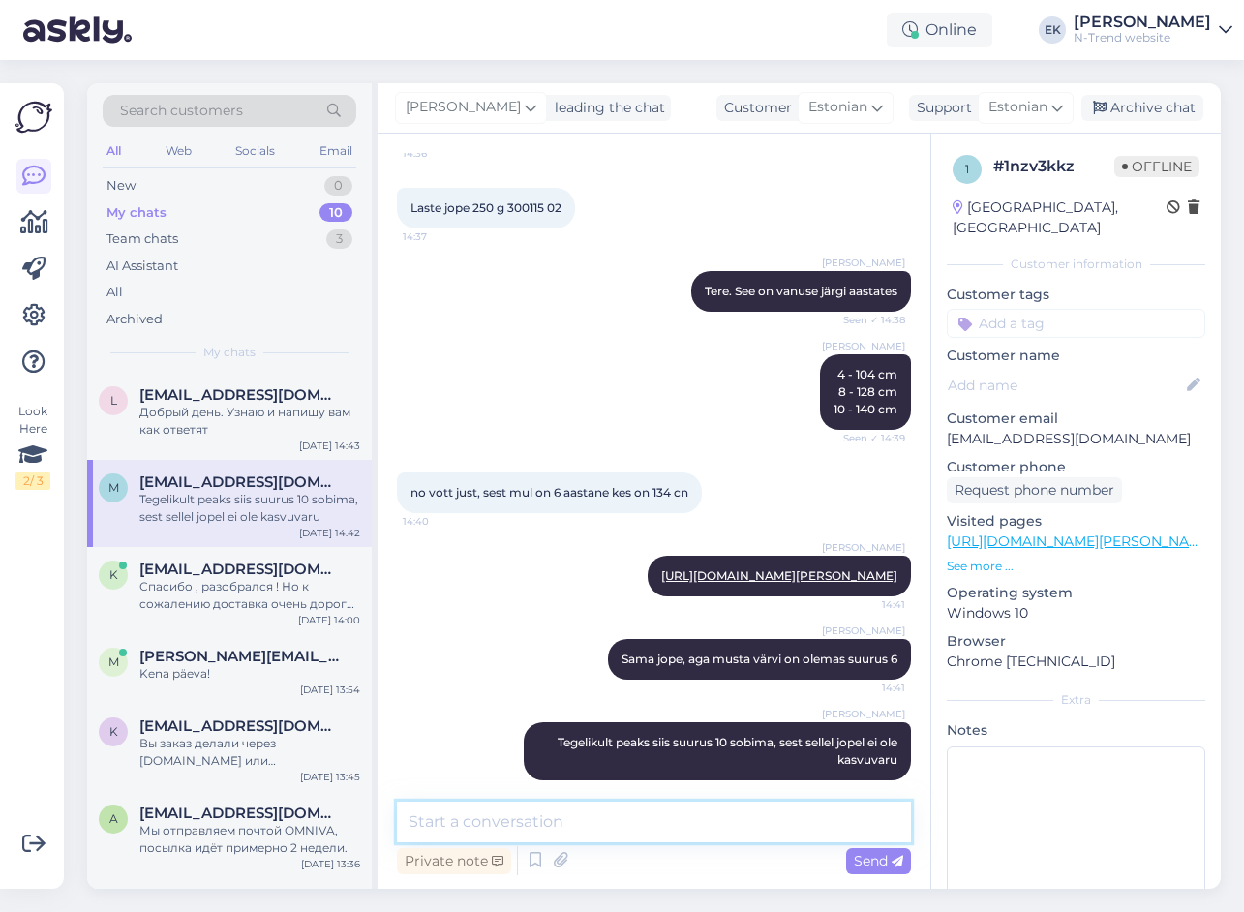
click at [528, 819] on textarea at bounding box center [654, 821] width 514 height 41
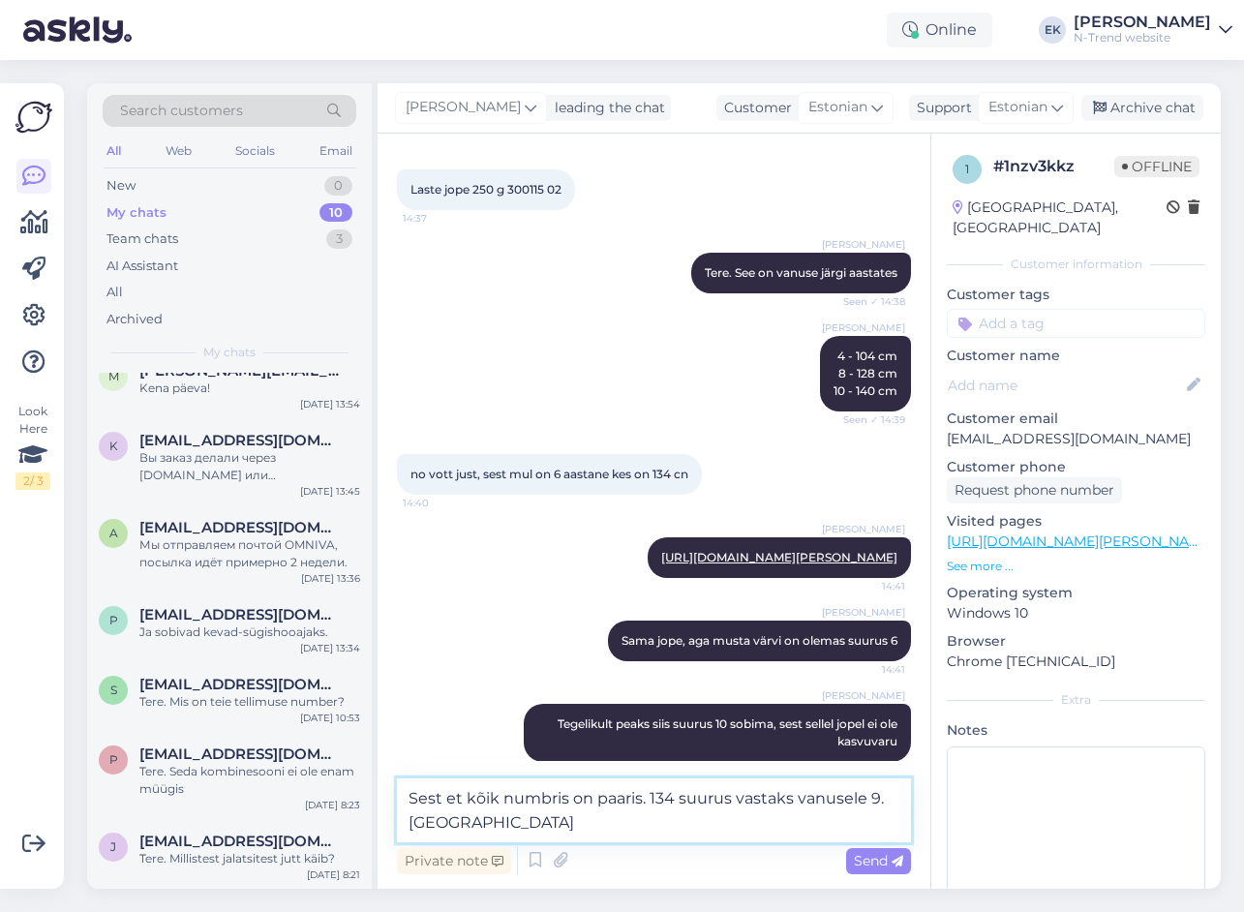
scroll to position [1117, 0]
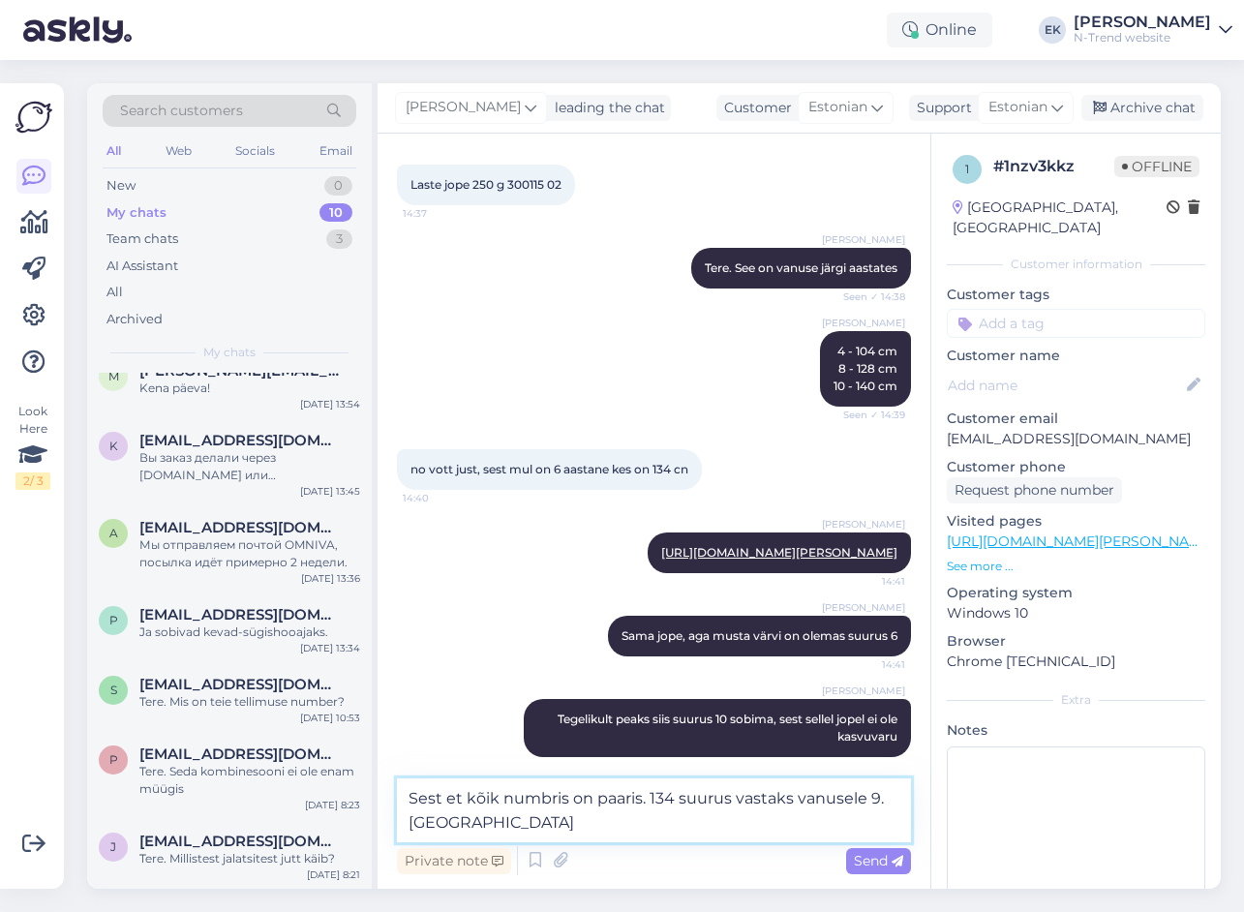
click at [567, 800] on textarea "Sest et kõik numbris on paaris. 134 suurus vastaks vanusele 9. [GEOGRAPHIC_DATA]" at bounding box center [654, 810] width 514 height 64
click at [486, 824] on textarea "Sest et kõik numbrid on paaris. 134 suurus vastaks vanusele 9. [GEOGRAPHIC_DATA]" at bounding box center [654, 810] width 514 height 64
type textarea "Sest et kõik numbrid on paaris. 134 suurus vastaks vanusele 9. Seega 10 peaks s…"
click at [877, 852] on span "Send" at bounding box center [878, 860] width 49 height 17
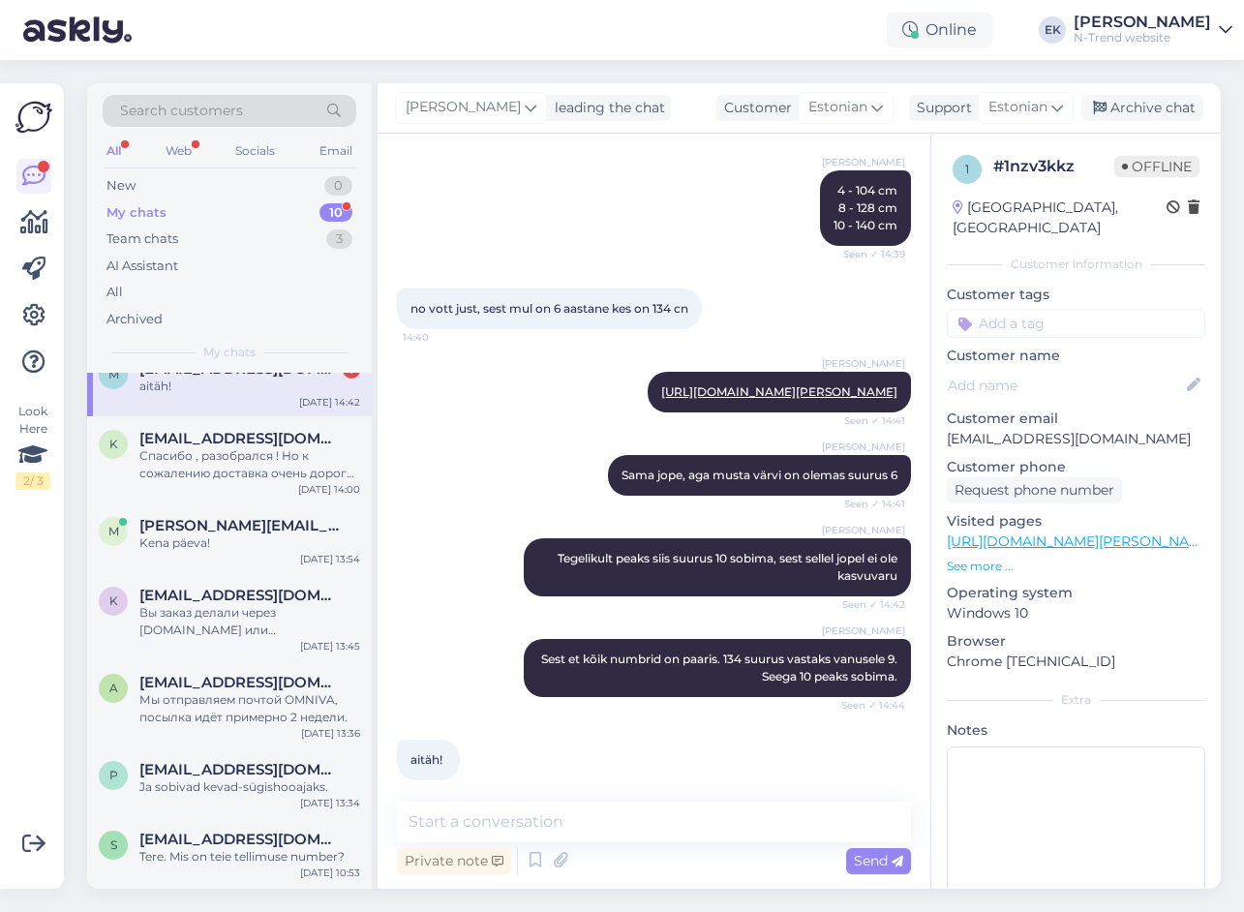
scroll to position [0, 0]
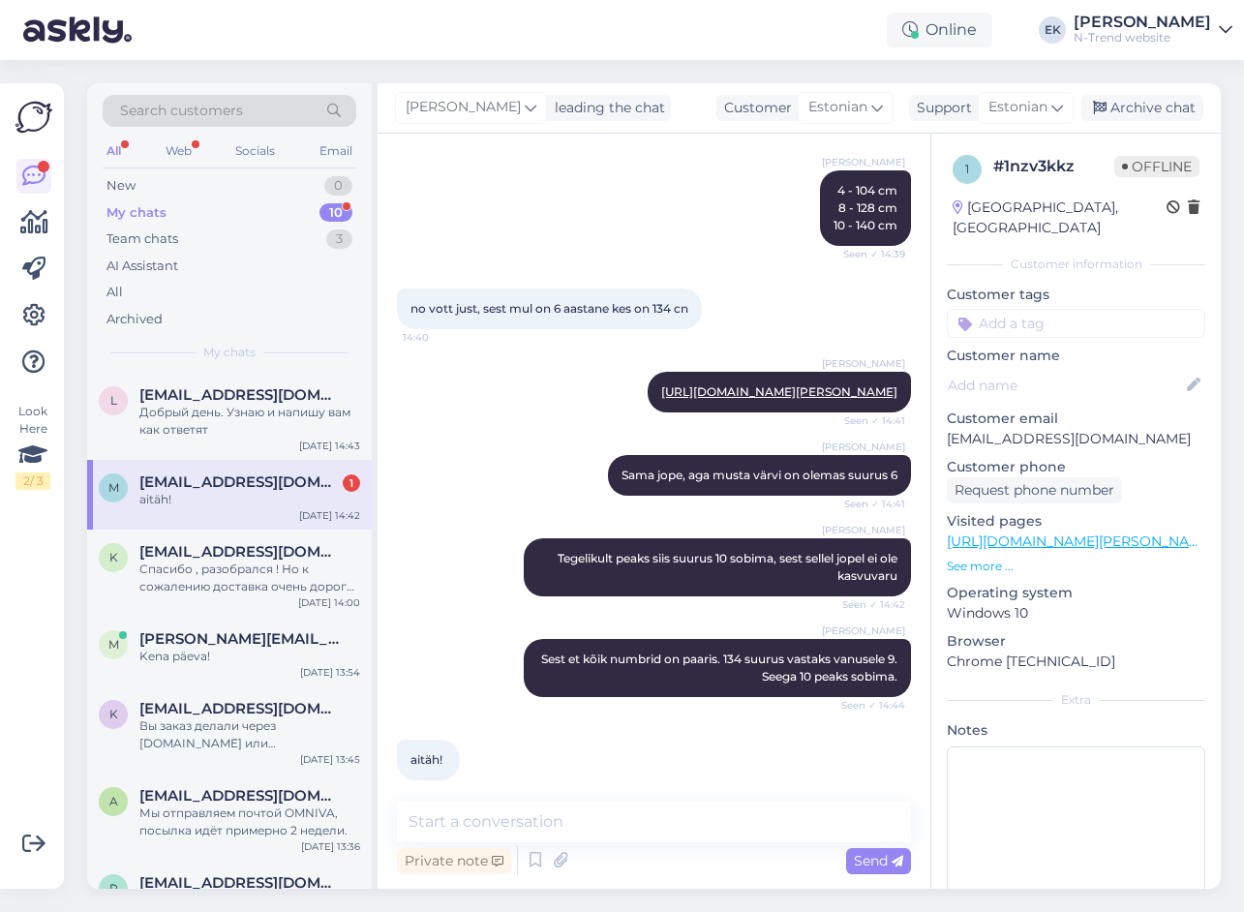
click at [204, 500] on div "aitäh!" at bounding box center [249, 499] width 221 height 17
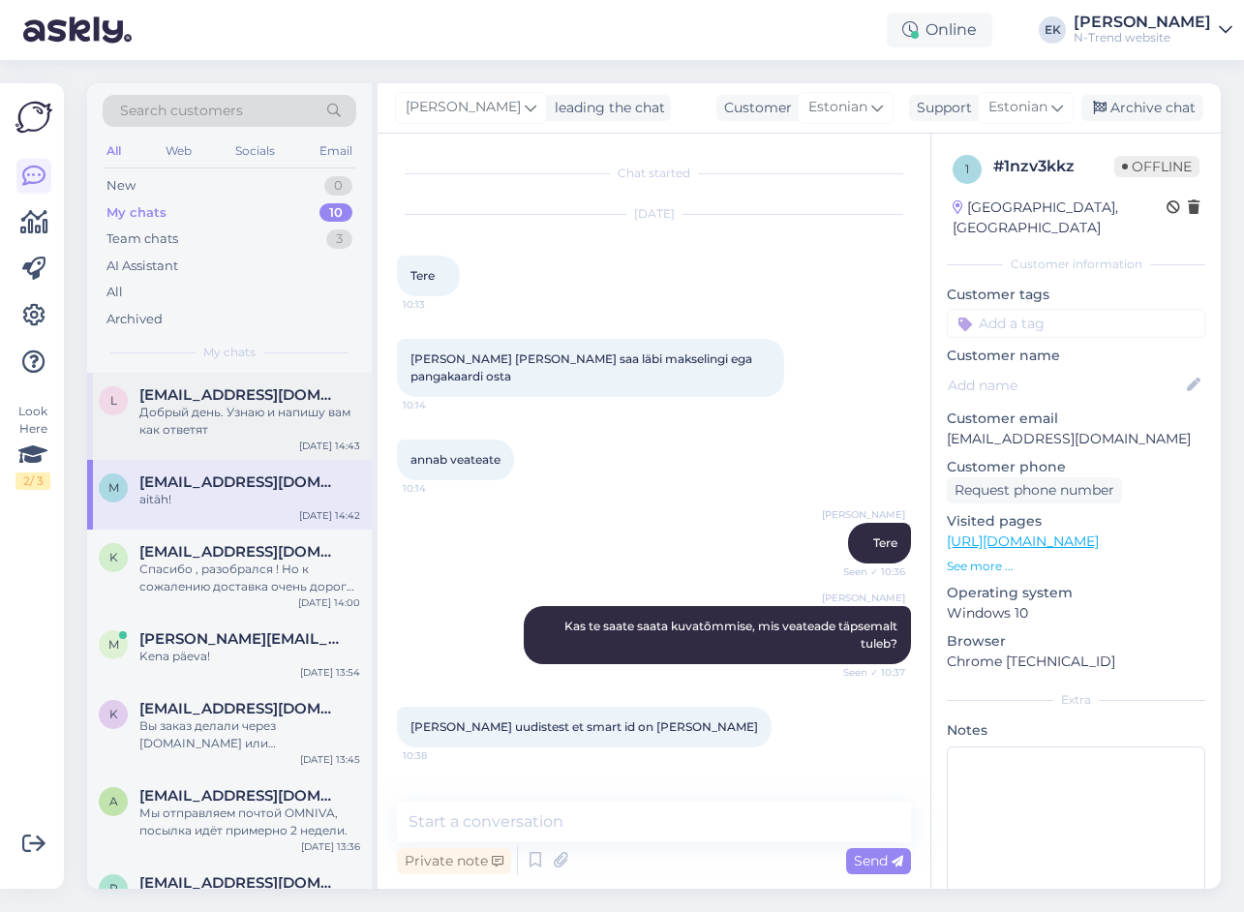
click at [231, 380] on div "l [EMAIL_ADDRESS][DOMAIN_NAME] Добрый день. Узнаю и напишу вам как ответят [DAT…" at bounding box center [229, 416] width 285 height 87
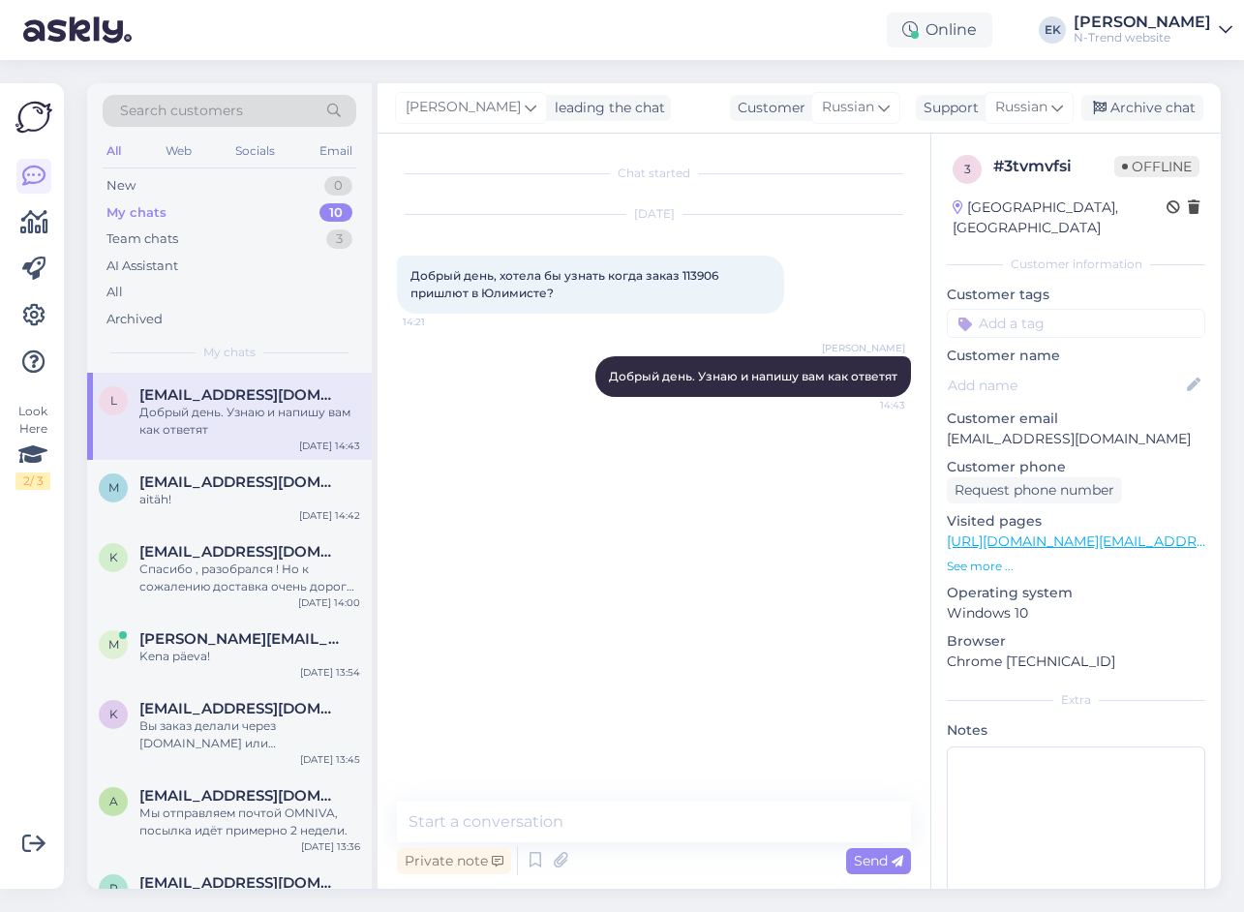
click at [698, 272] on span "Добрый день, хотела бы узнать когда заказ 113906 пришлют в Юлимисте?" at bounding box center [565, 284] width 311 height 32
copy span "113906"
click at [695, 818] on textarea at bounding box center [654, 821] width 514 height 41
paste textarea "Сегодня отправили из [GEOGRAPHIC_DATA], завтра, вероятно, в Юлемисте."
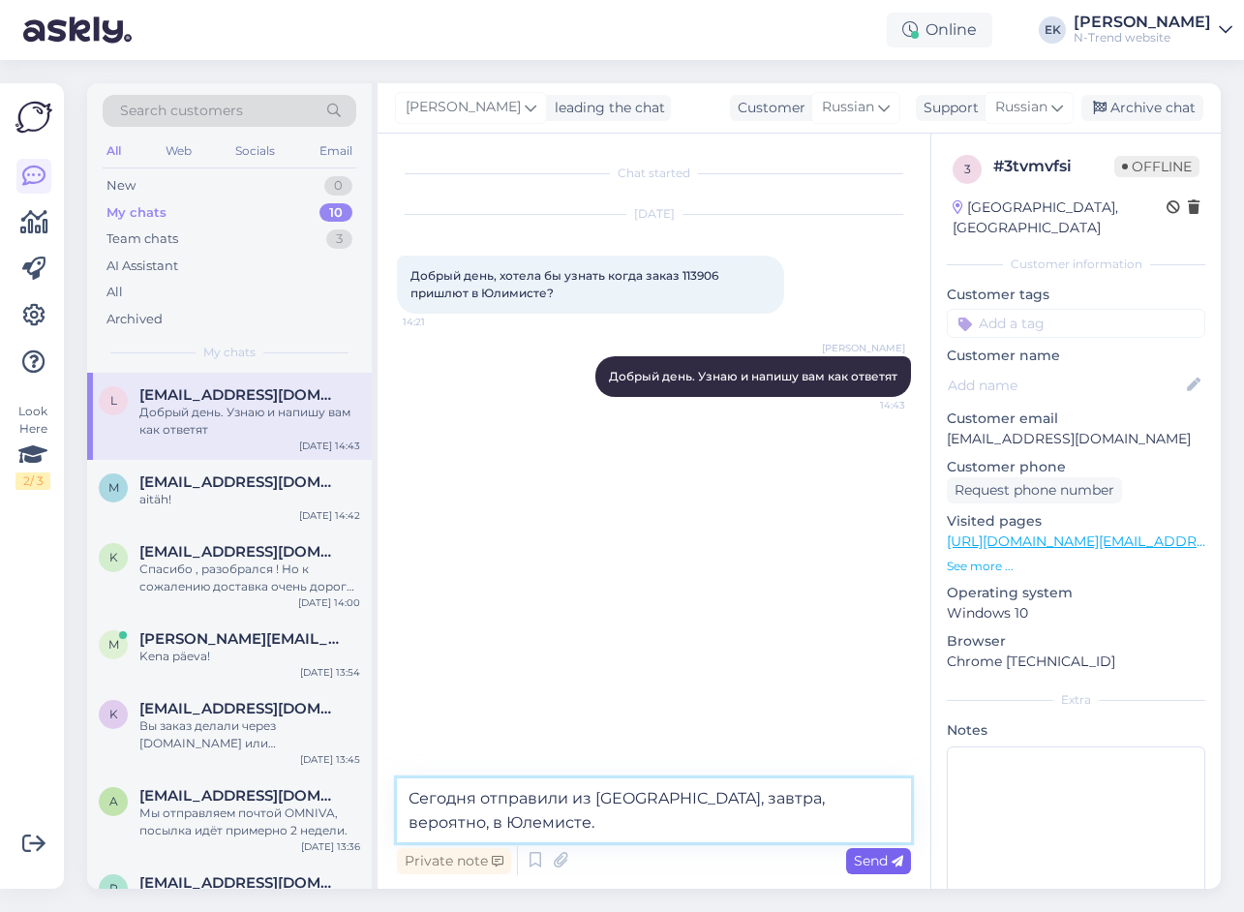
type textarea "Сегодня отправили из [GEOGRAPHIC_DATA], завтра, вероятно, в Юлемисте."
click at [882, 863] on span "Send" at bounding box center [878, 860] width 49 height 17
